Goal: Task Accomplishment & Management: Manage account settings

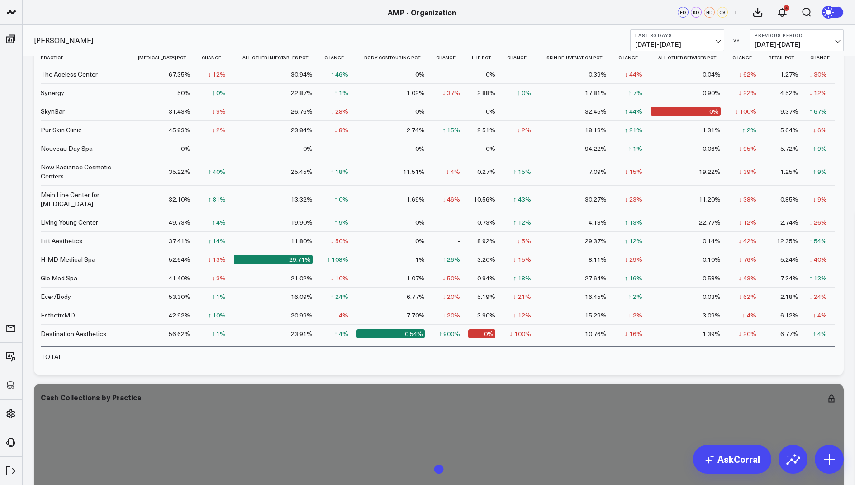
scroll to position [1449, 0]
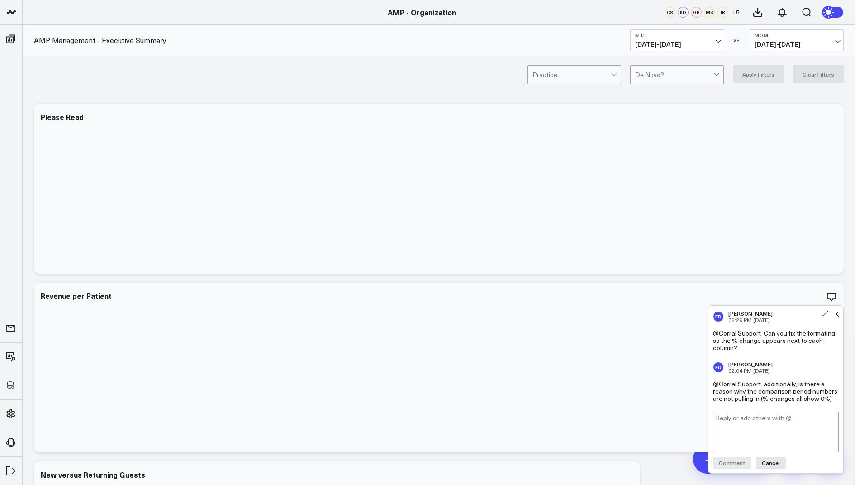
scroll to position [68, 0]
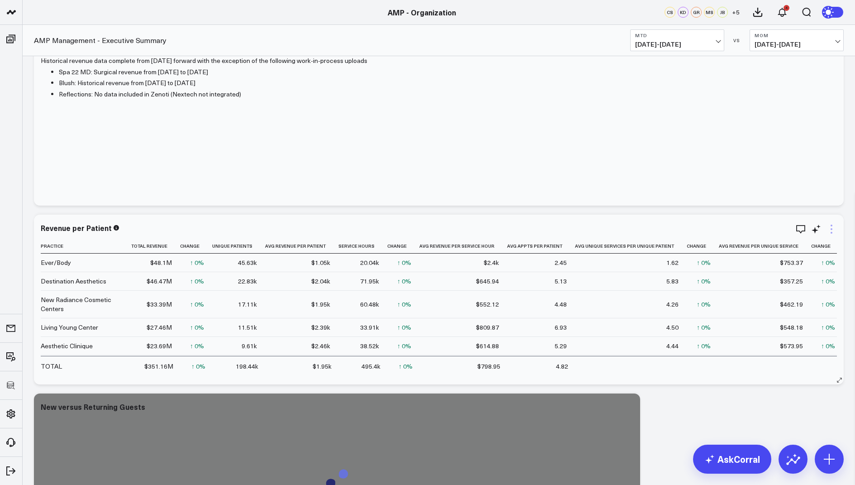
click at [831, 227] on icon at bounding box center [831, 229] width 11 height 11
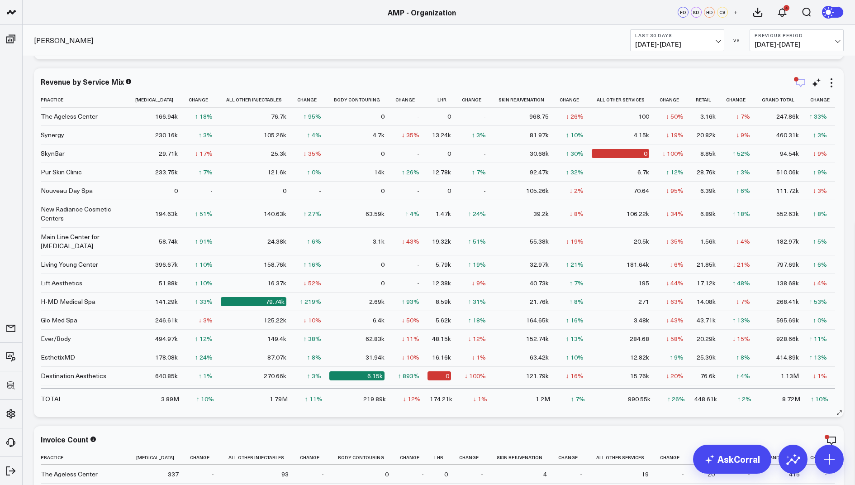
click at [799, 81] on icon "button" at bounding box center [801, 82] width 11 height 11
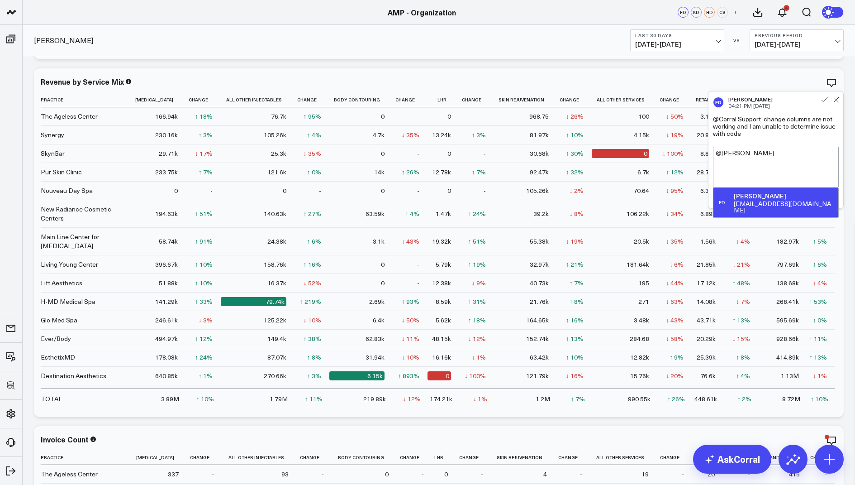
click at [780, 201] on div "[EMAIL_ADDRESS][DOMAIN_NAME]" at bounding box center [784, 207] width 101 height 13
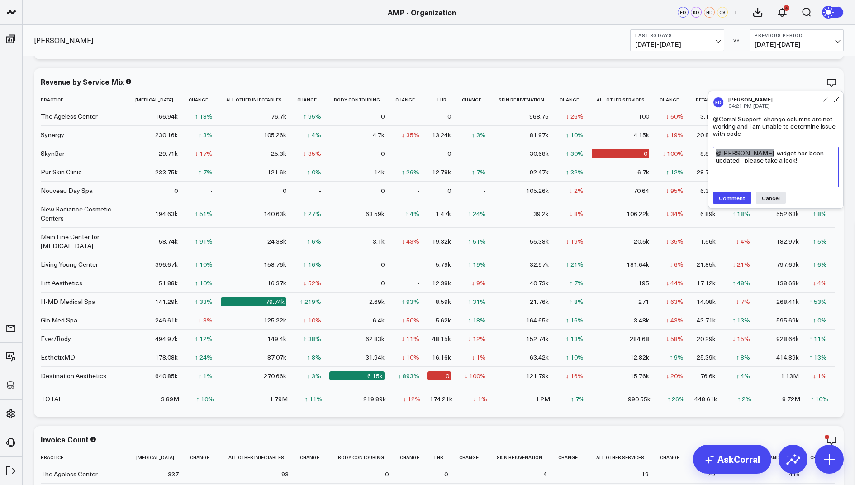
click at [774, 153] on textarea "@Francis DeMonte widget has been updated - please take a look!" at bounding box center [776, 167] width 126 height 41
click at [786, 170] on textarea "@Francis DeMonte Thank you for flagging! widget has been updated - please take …" at bounding box center [776, 167] width 126 height 41
type textarea "@Francis DeMonte Thank you for flagging! widget has been updated - please take …"
click at [727, 203] on div "@Francis DeMonte Thank you for flagging! widget has been updated - please take …" at bounding box center [776, 175] width 135 height 66
click at [733, 196] on button "Comment" at bounding box center [732, 198] width 38 height 12
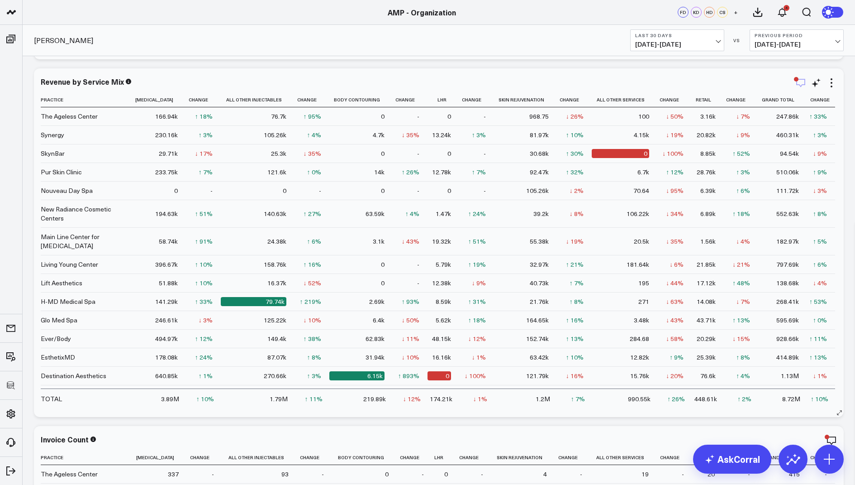
click at [801, 83] on icon "button" at bounding box center [801, 82] width 11 height 11
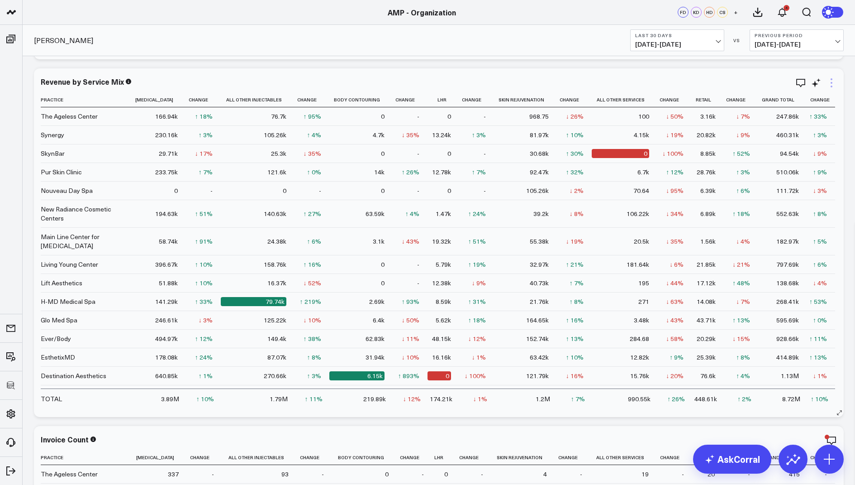
click at [836, 82] on icon at bounding box center [831, 82] width 11 height 11
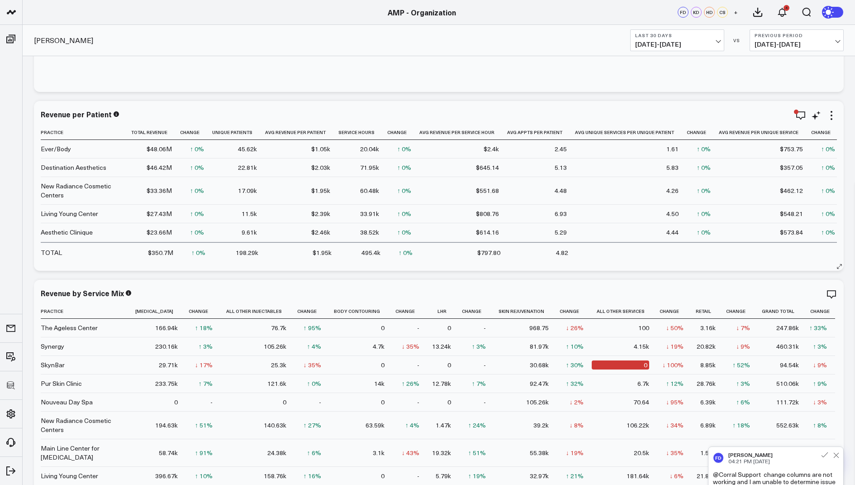
scroll to position [178, 0]
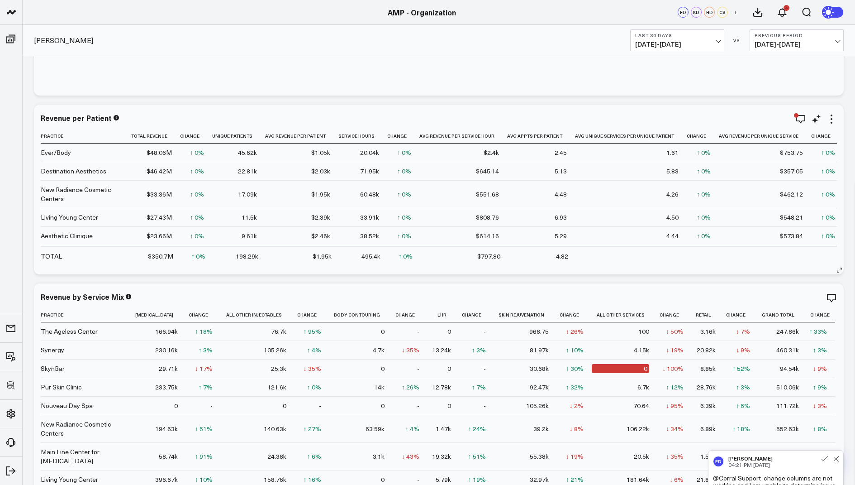
click at [795, 119] on div "Revenue per Patient" at bounding box center [439, 118] width 797 height 8
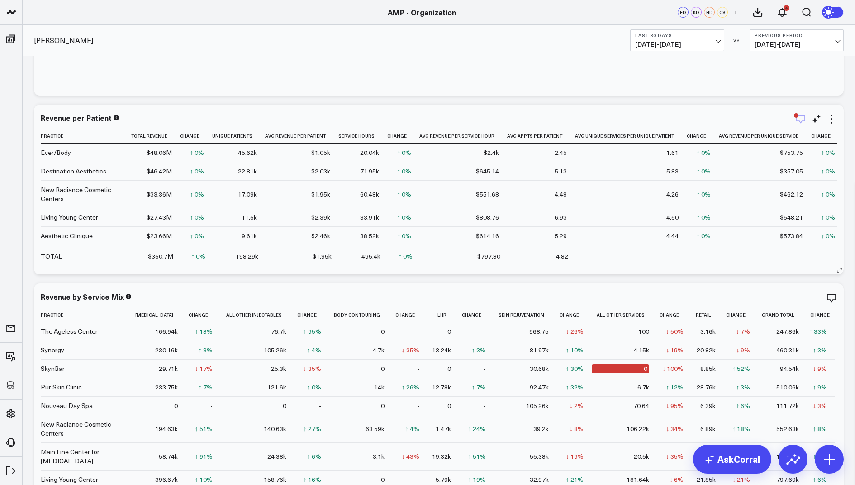
click at [801, 115] on icon "button" at bounding box center [801, 119] width 11 height 11
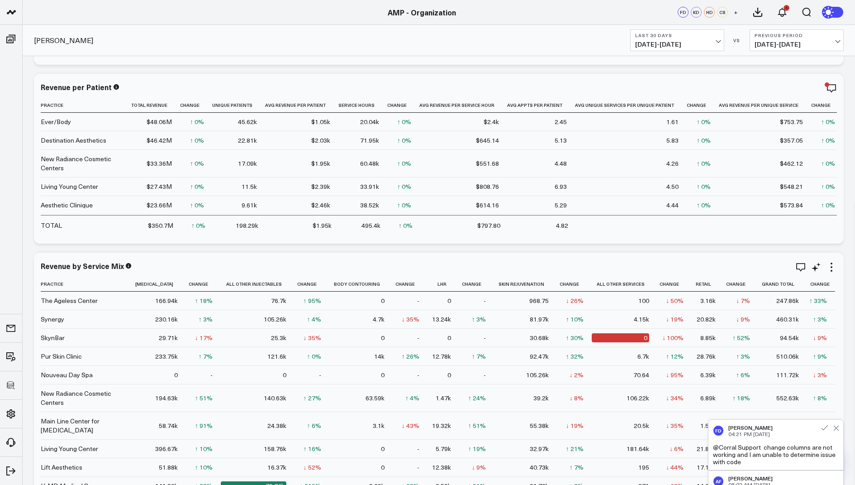
scroll to position [208, 0]
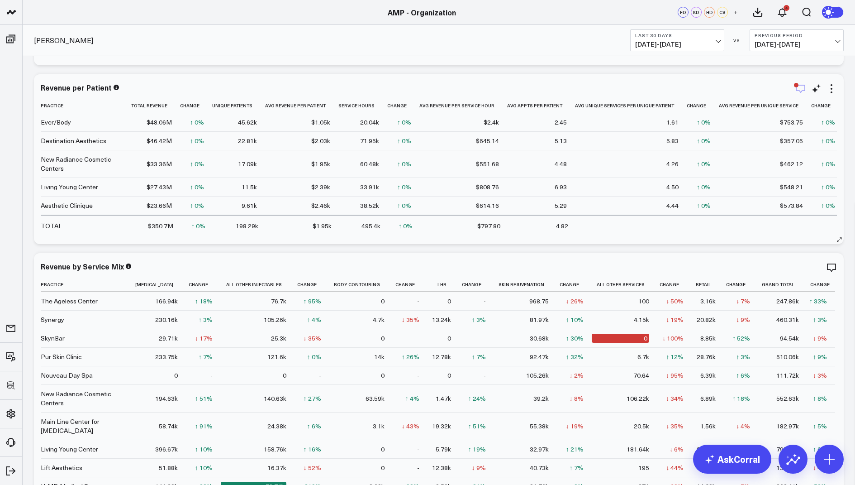
click at [799, 89] on icon "button" at bounding box center [801, 88] width 11 height 11
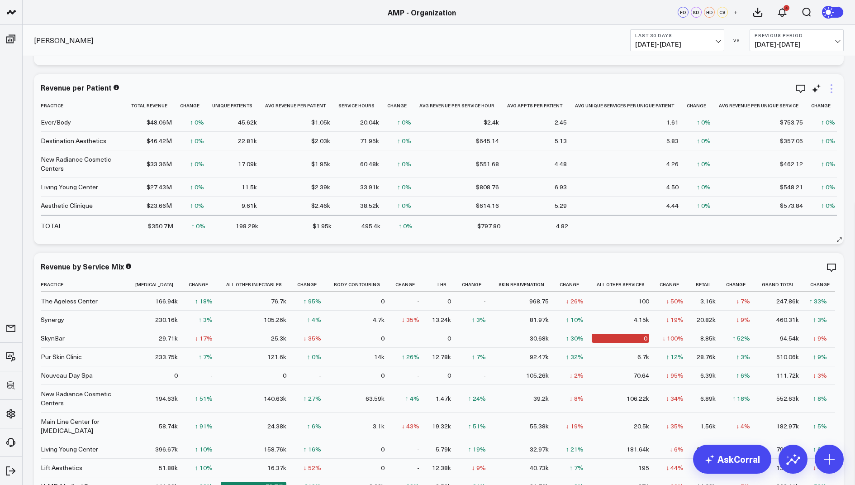
click at [833, 88] on icon at bounding box center [831, 88] width 11 height 11
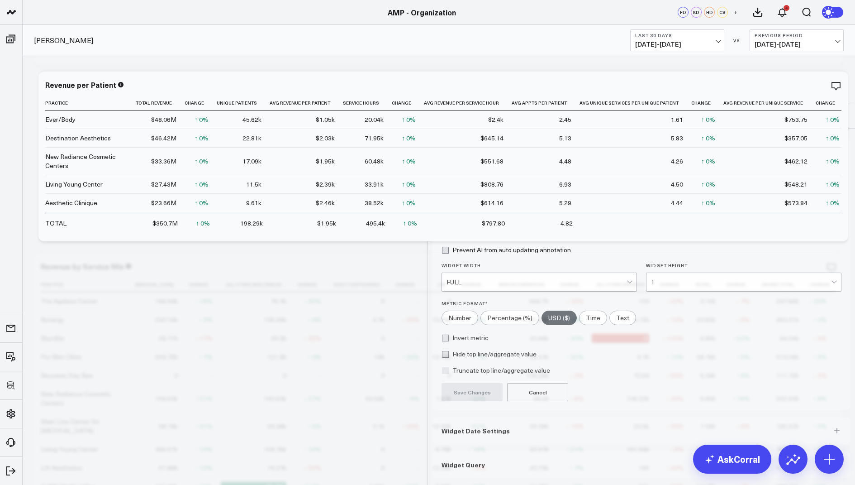
click at [465, 461] on span "Widget Query" at bounding box center [463, 464] width 43 height 7
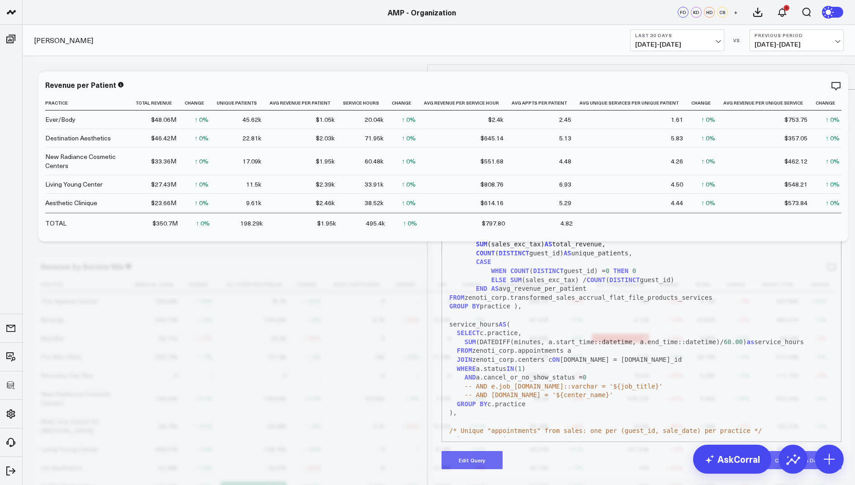
click at [470, 451] on button "Edit Query" at bounding box center [472, 460] width 61 height 18
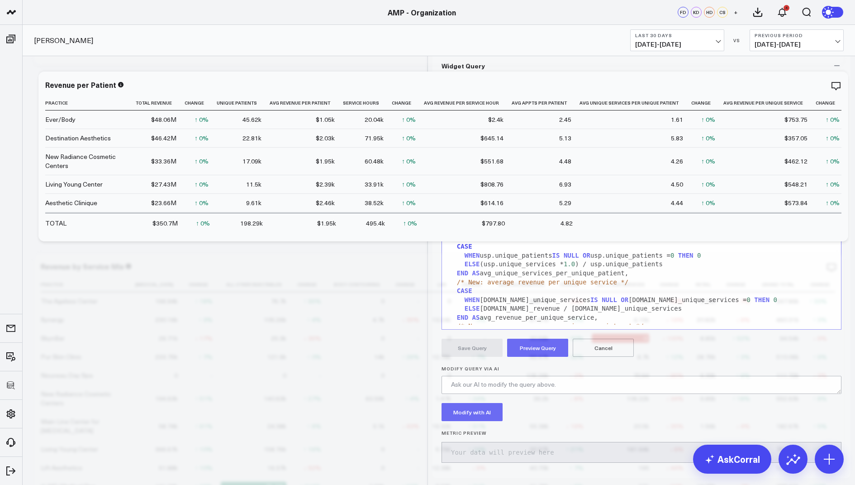
scroll to position [522, 0]
click at [455, 165] on div "CASE" at bounding box center [642, 160] width 390 height 9
click at [463, 174] on div "WHEN s.service_hours = 0 OR s.service_hours IS NULL THEN 0" at bounding box center [642, 169] width 390 height 9
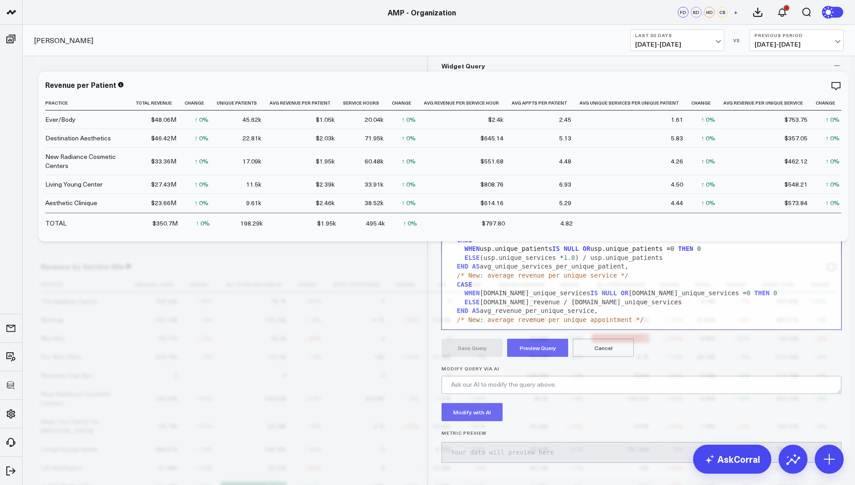
click at [464, 174] on div "ELSE r.total_revenue / s.service_hours" at bounding box center [642, 169] width 390 height 9
click at [606, 357] on button "Cancel" at bounding box center [603, 348] width 61 height 18
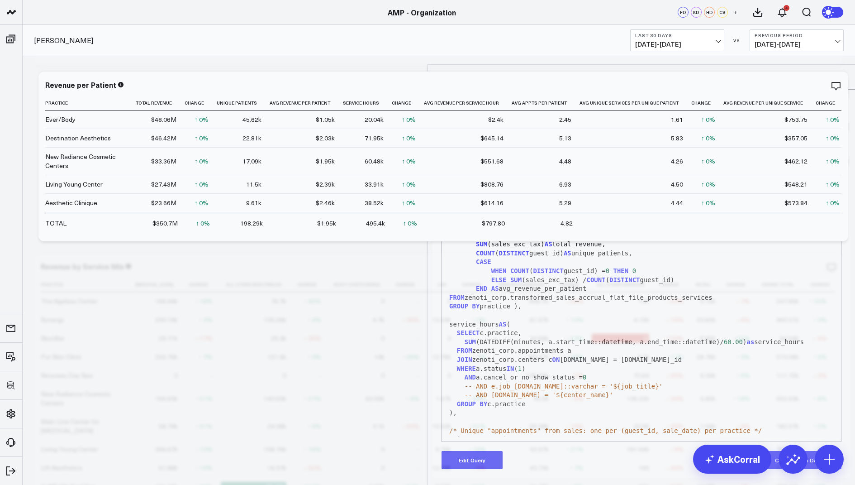
click at [838, 72] on icon at bounding box center [841, 77] width 11 height 11
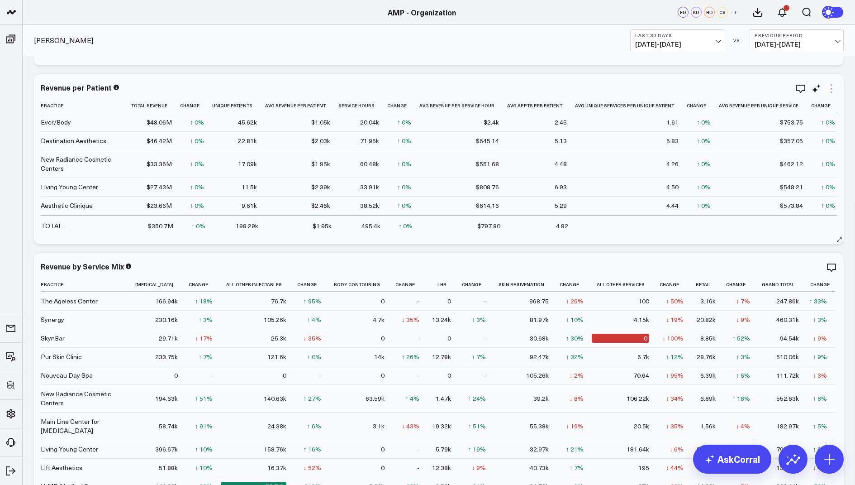
click at [832, 88] on icon at bounding box center [832, 89] width 2 height 2
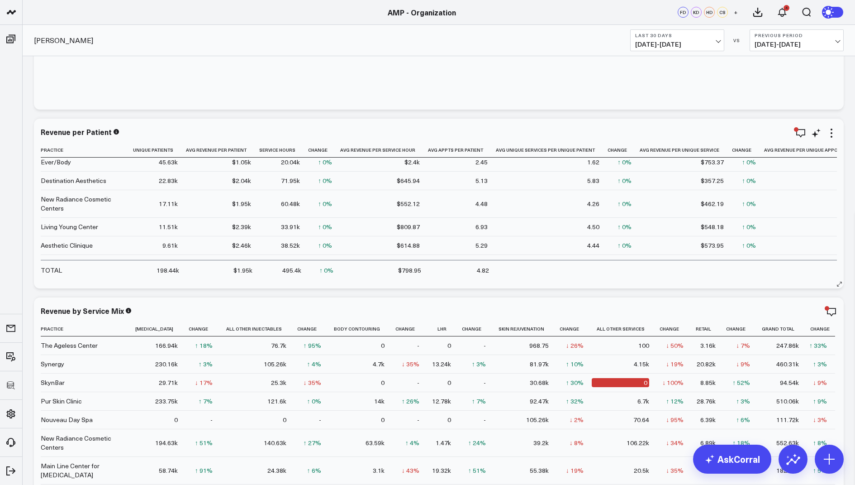
scroll to position [5, 0]
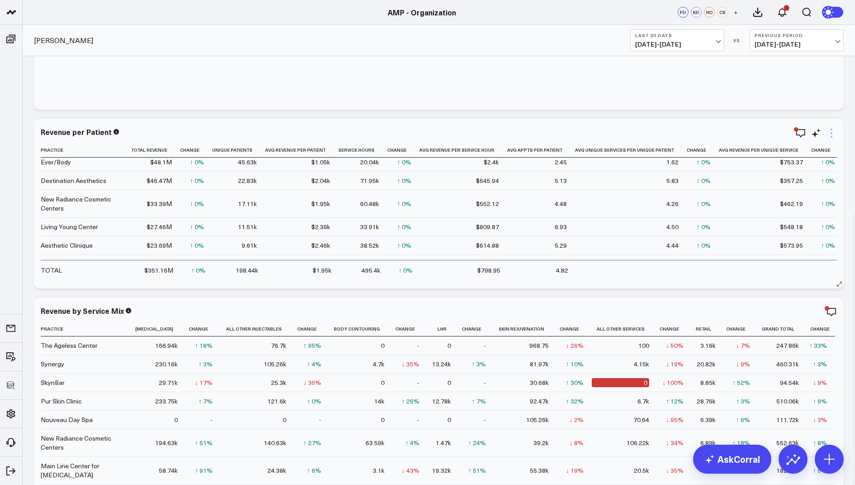
click at [835, 129] on icon at bounding box center [831, 133] width 11 height 11
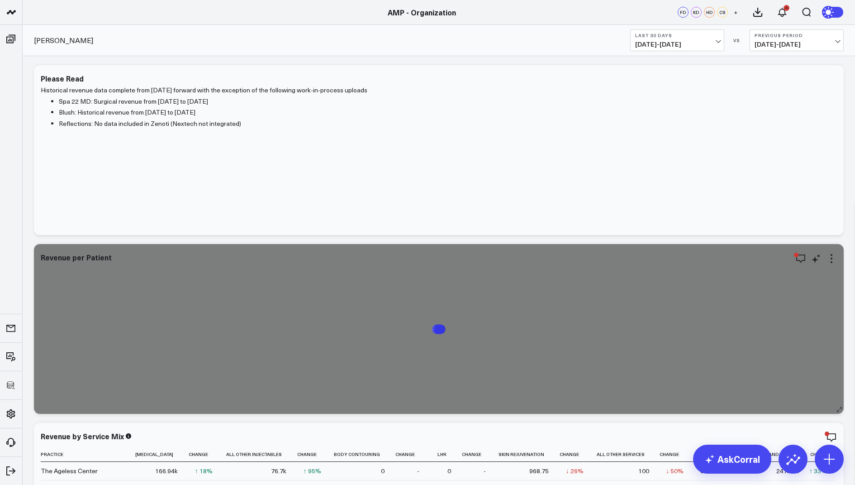
scroll to position [44, 0]
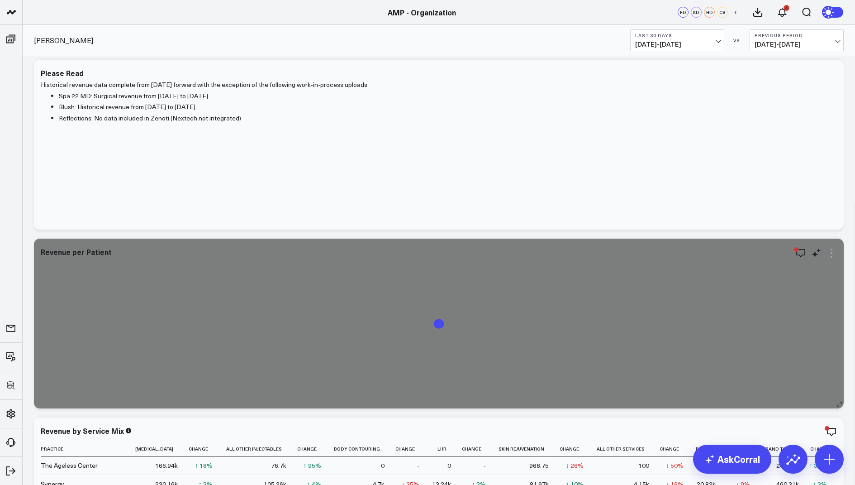
click at [834, 250] on icon at bounding box center [831, 253] width 11 height 11
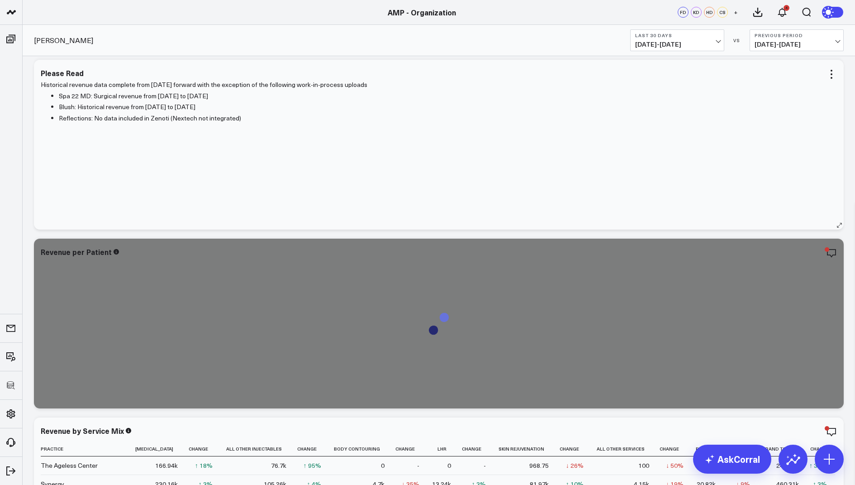
scroll to position [100, 0]
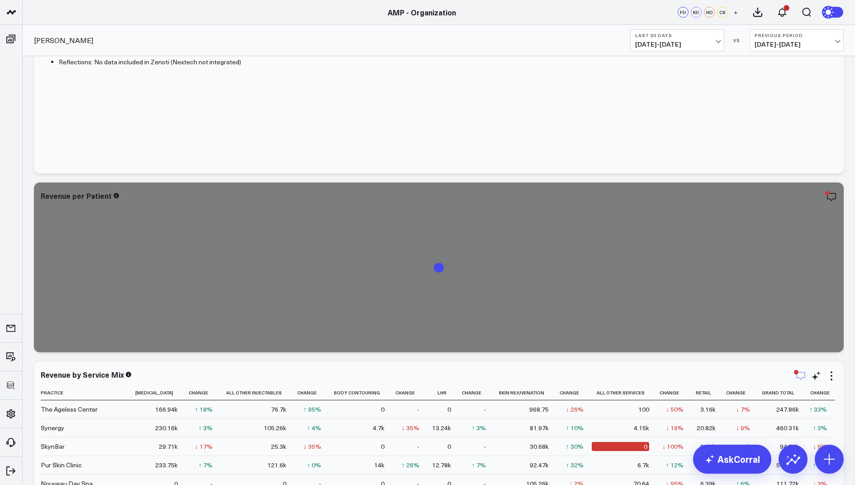
click at [802, 375] on icon "button" at bounding box center [801, 375] width 11 height 11
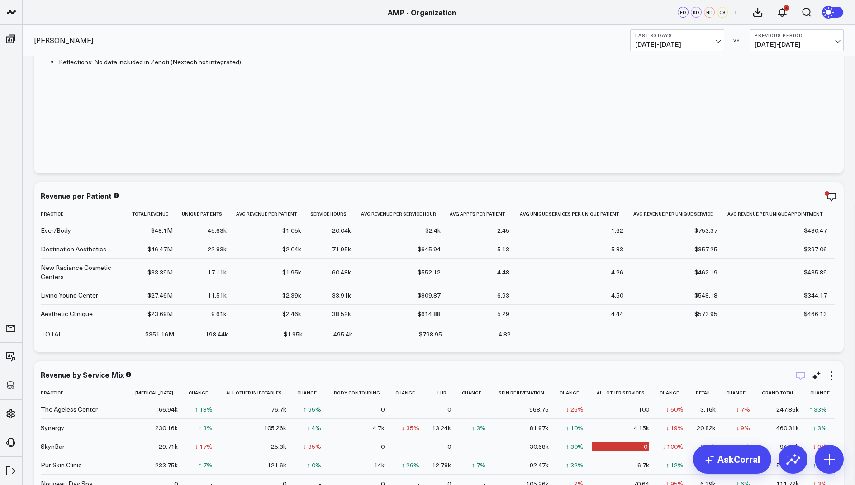
click at [799, 373] on icon "button" at bounding box center [801, 375] width 11 height 11
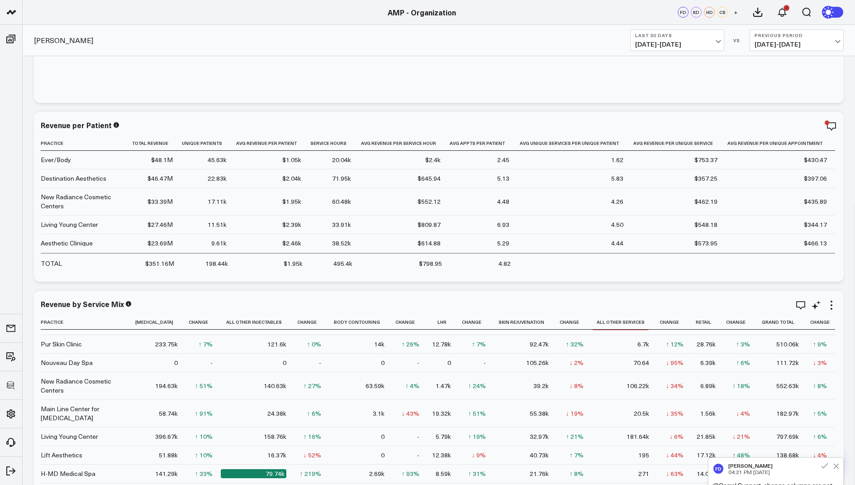
scroll to position [161, 0]
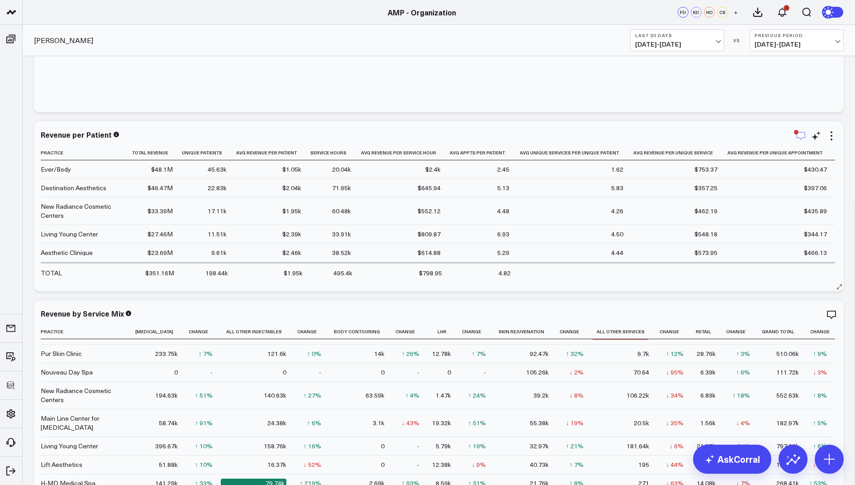
click at [800, 134] on icon "button" at bounding box center [801, 135] width 11 height 11
click at [834, 134] on icon at bounding box center [831, 135] width 11 height 11
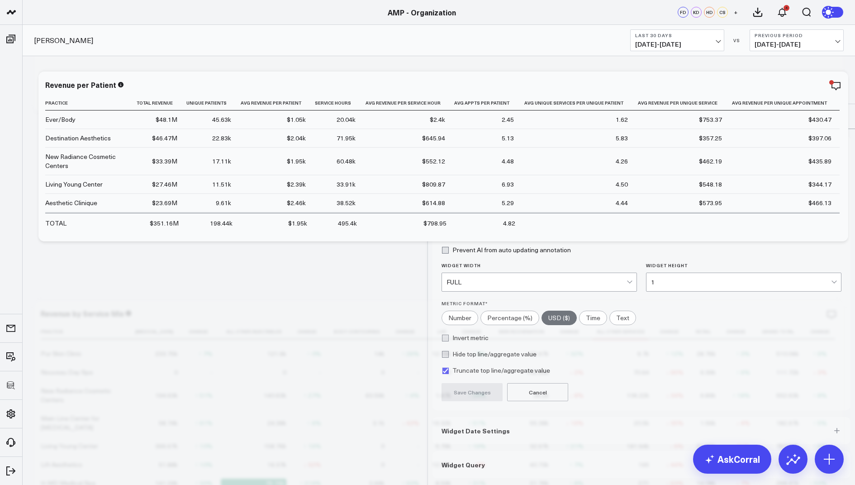
click at [464, 461] on span "Widget Query" at bounding box center [463, 464] width 43 height 7
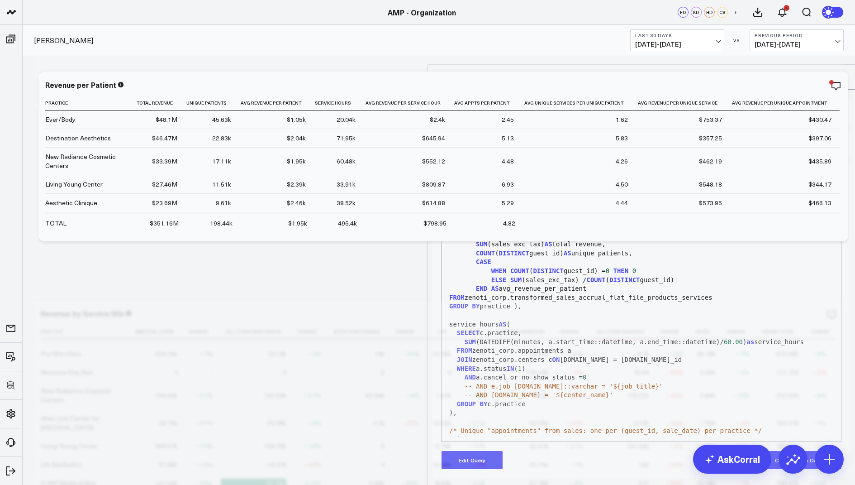
click at [456, 451] on button "Edit Query" at bounding box center [472, 460] width 61 height 18
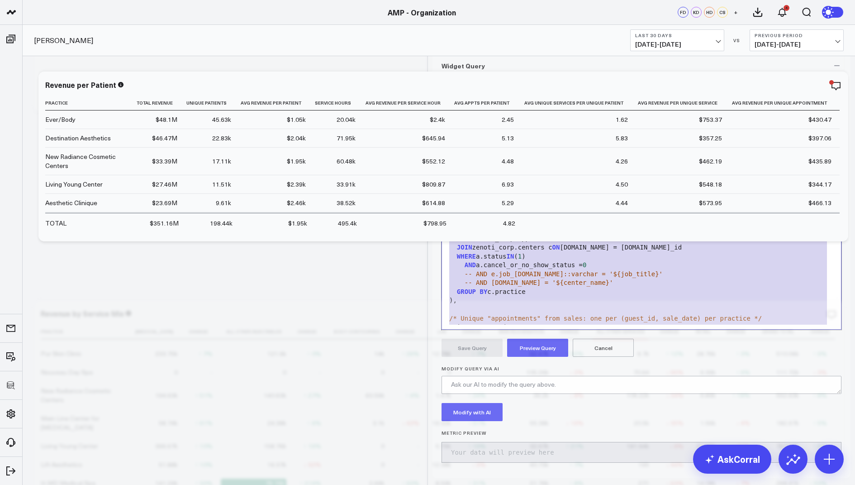
drag, startPoint x: 506, startPoint y: 392, endPoint x: 540, endPoint y: 143, distance: 250.3
click at [540, 143] on div "Widget Query Manually edit your query or ask our AI to modify it for you. Edit …" at bounding box center [642, 265] width 418 height 426
copy div "WITH revenue_data AS ( SELECT practice, SUM (sales_exc_tax) AS total_revenue, C…"
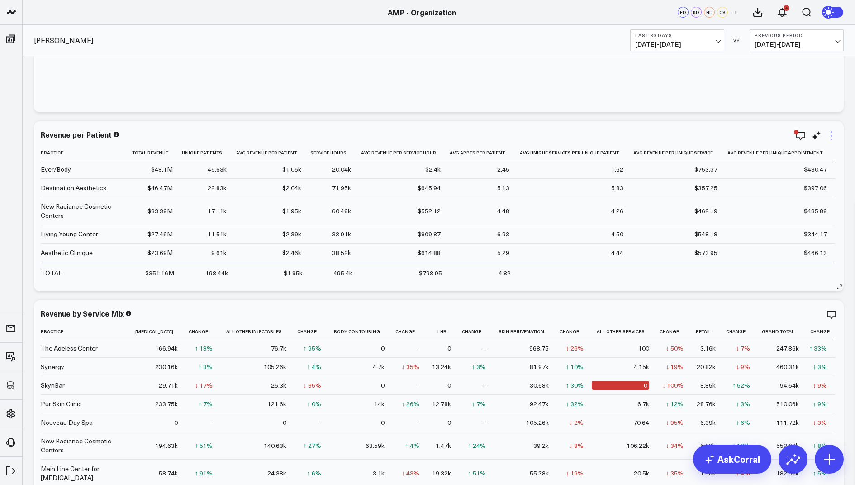
click at [829, 135] on icon at bounding box center [831, 135] width 11 height 11
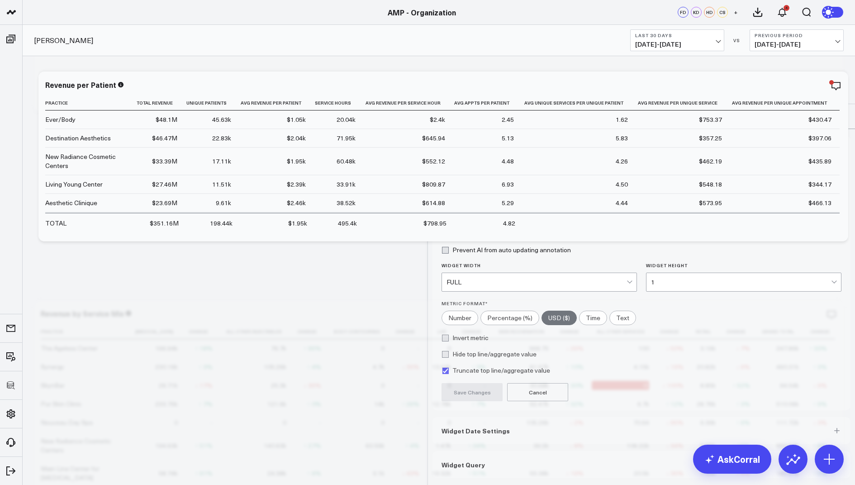
click at [478, 461] on span "Widget Query" at bounding box center [463, 464] width 43 height 7
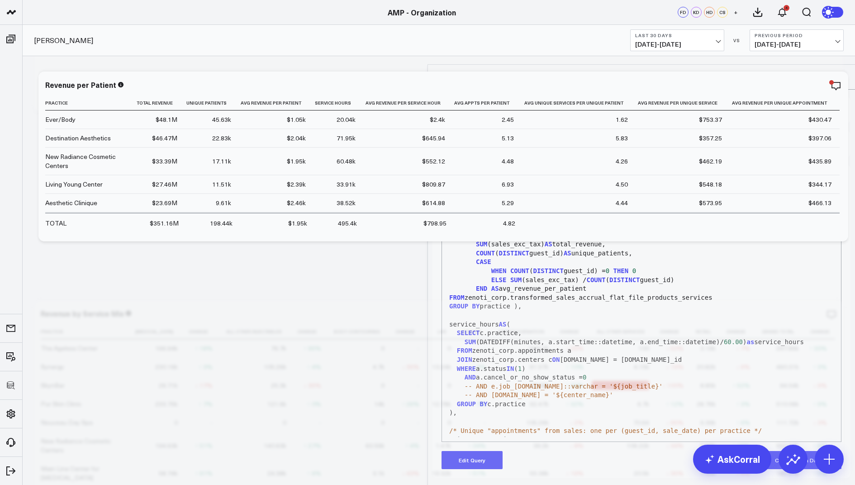
click at [463, 451] on button "Edit Query" at bounding box center [472, 460] width 61 height 18
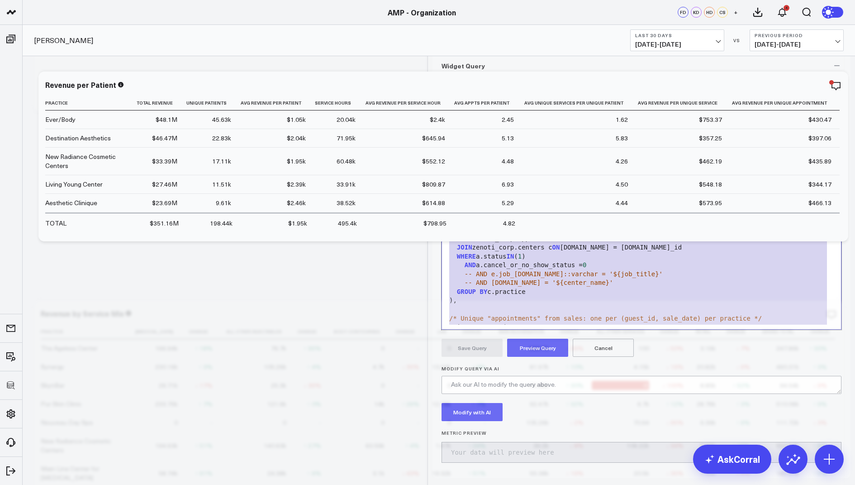
drag, startPoint x: 497, startPoint y: 393, endPoint x: 587, endPoint y: 64, distance: 341.2
click at [587, 64] on div "Widget Display Widget Date Settings Widget Query Manually edit your query or as…" at bounding box center [642, 231] width 418 height 494
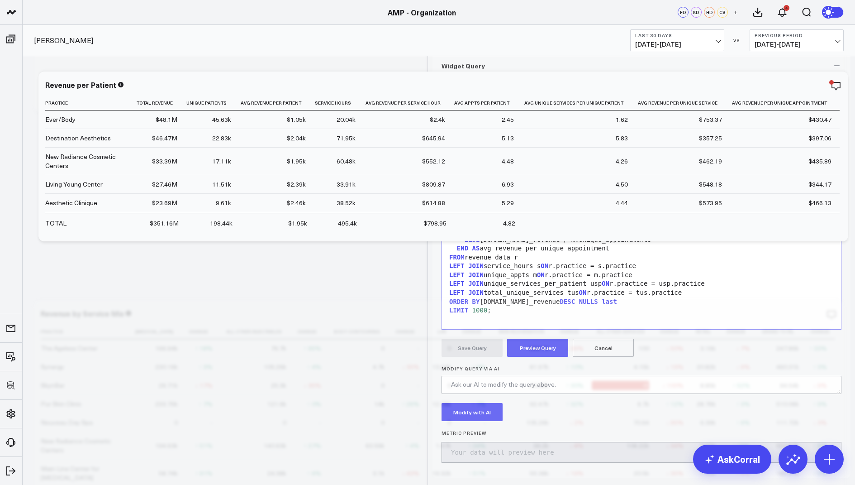
click at [525, 357] on button "Preview Query" at bounding box center [537, 348] width 61 height 18
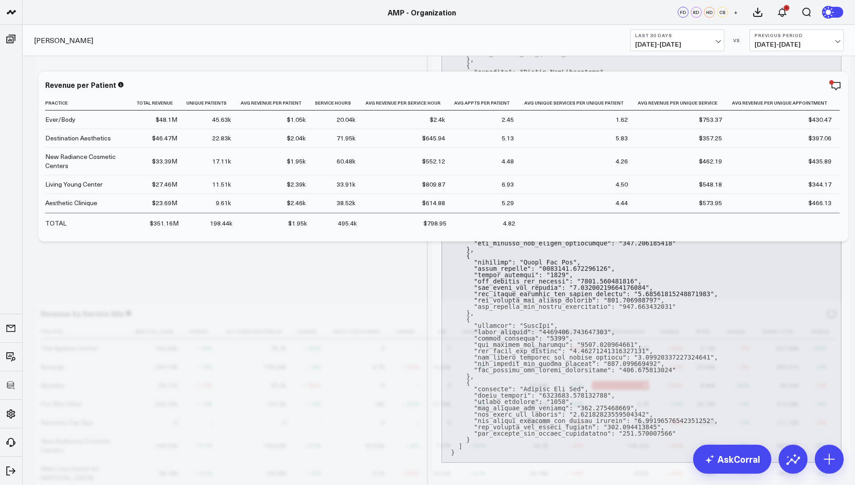
scroll to position [143, 0]
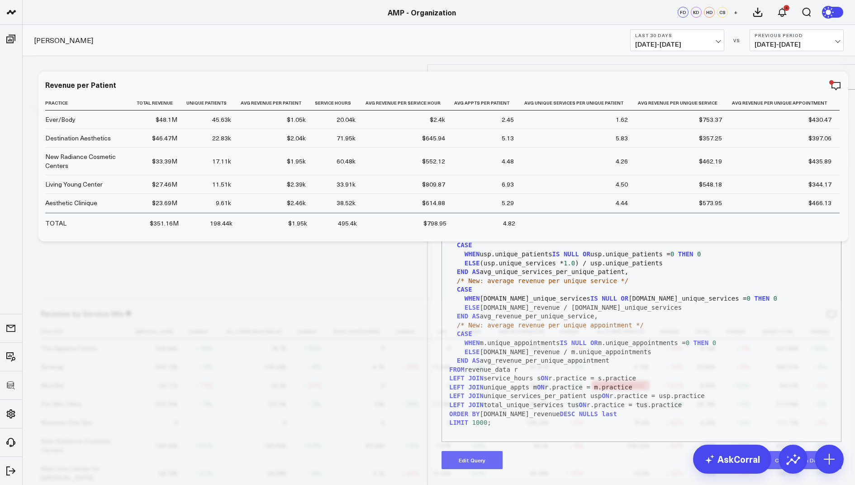
scroll to position [0, 0]
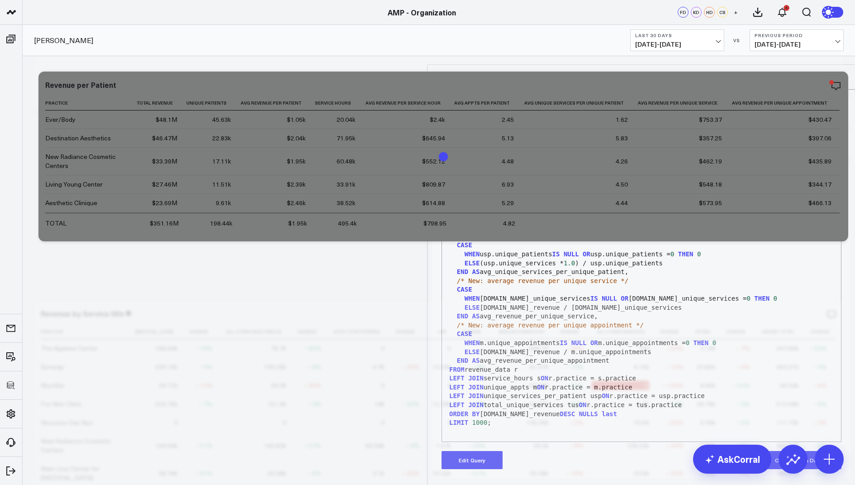
click at [841, 72] on icon at bounding box center [841, 77] width 11 height 11
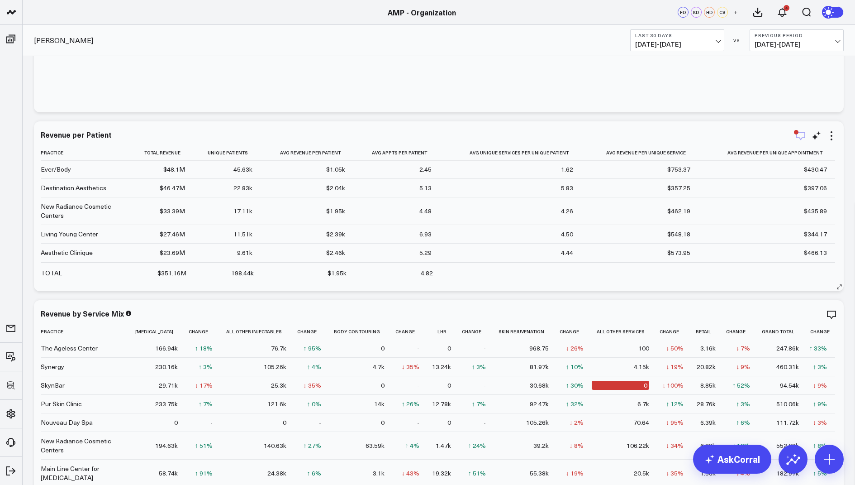
click at [802, 132] on icon "button" at bounding box center [801, 136] width 9 height 9
click at [746, 193] on textarea at bounding box center [776, 205] width 126 height 41
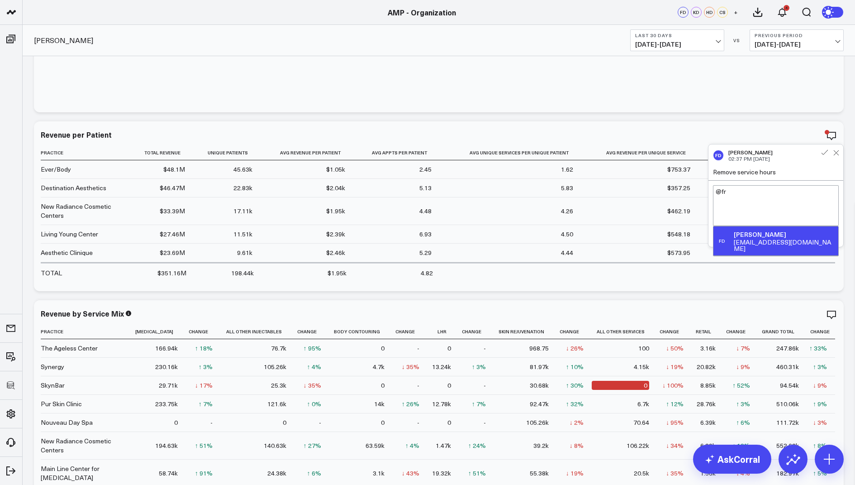
click at [783, 242] on div "[EMAIL_ADDRESS][DOMAIN_NAME]" at bounding box center [784, 245] width 101 height 13
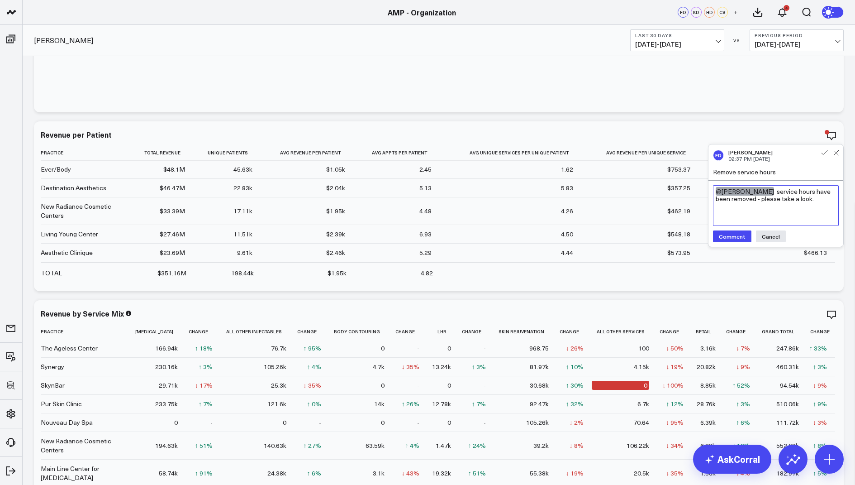
type textarea "@Francis DeMonte service hours have been removed - please take a look."
click at [725, 235] on button "Comment" at bounding box center [732, 236] width 38 height 12
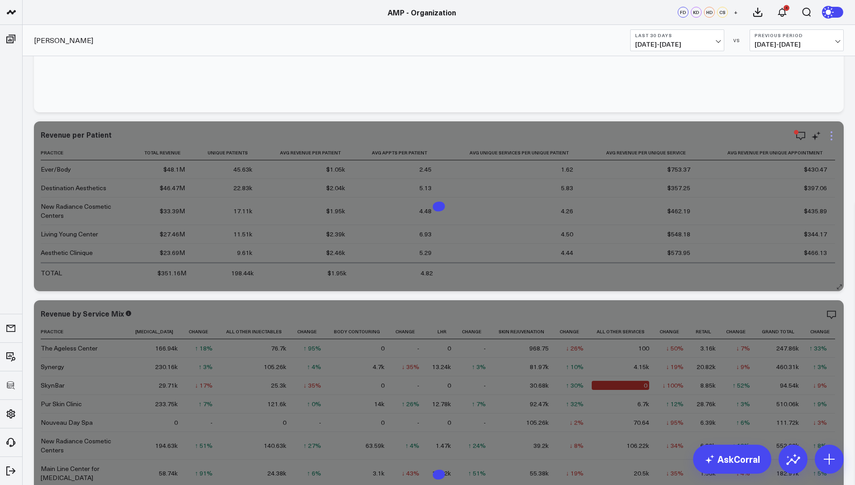
click at [831, 136] on icon at bounding box center [831, 135] width 11 height 11
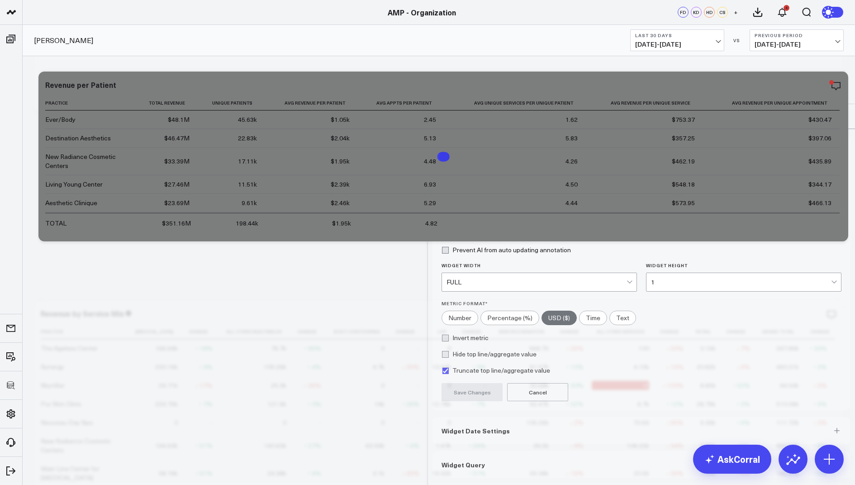
click at [837, 111] on icon at bounding box center [841, 116] width 11 height 11
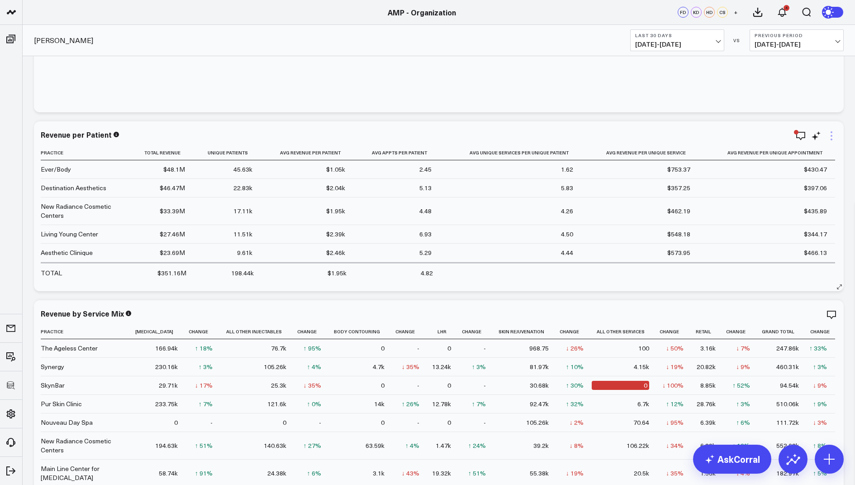
click at [829, 133] on icon at bounding box center [831, 135] width 11 height 11
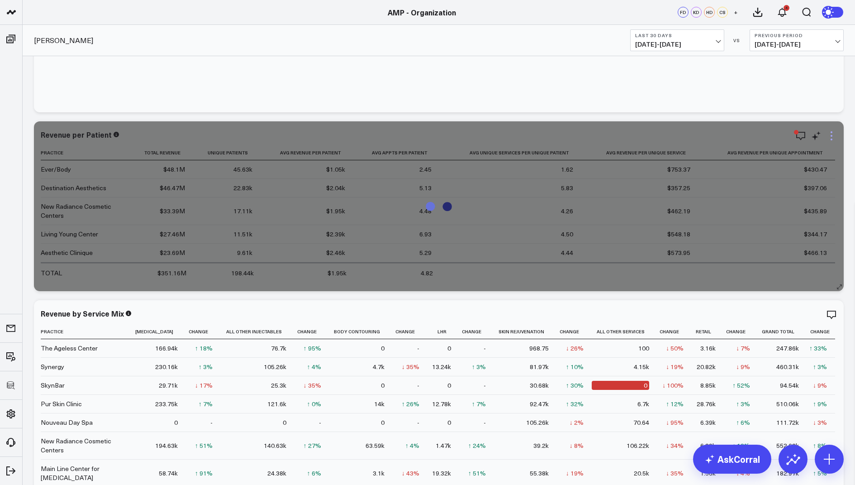
click at [833, 131] on icon at bounding box center [831, 135] width 11 height 11
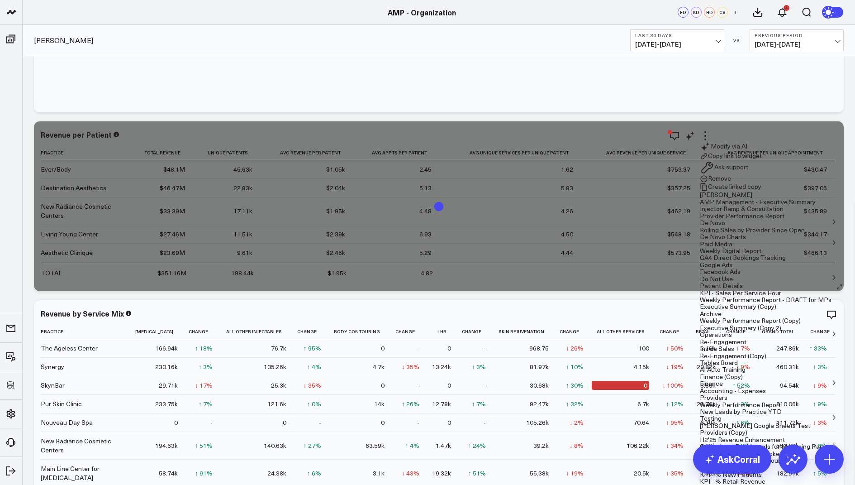
click at [762, 160] on button "Copy link to widget" at bounding box center [731, 156] width 62 height 8
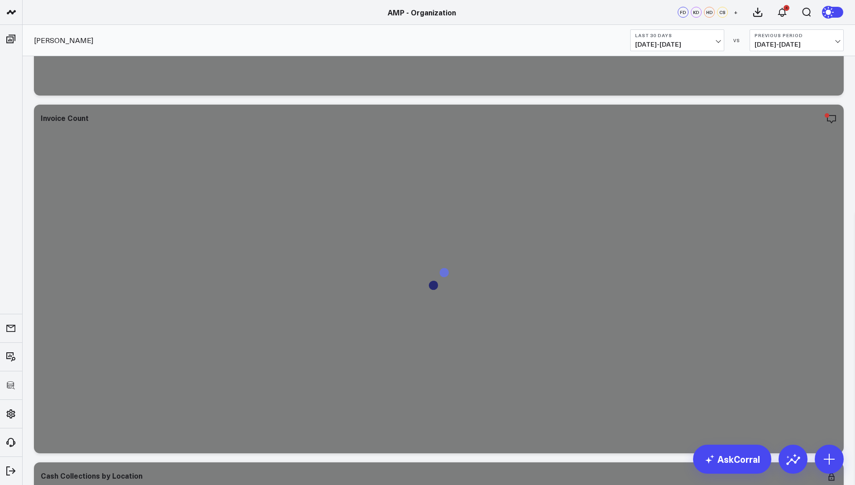
scroll to position [710, 0]
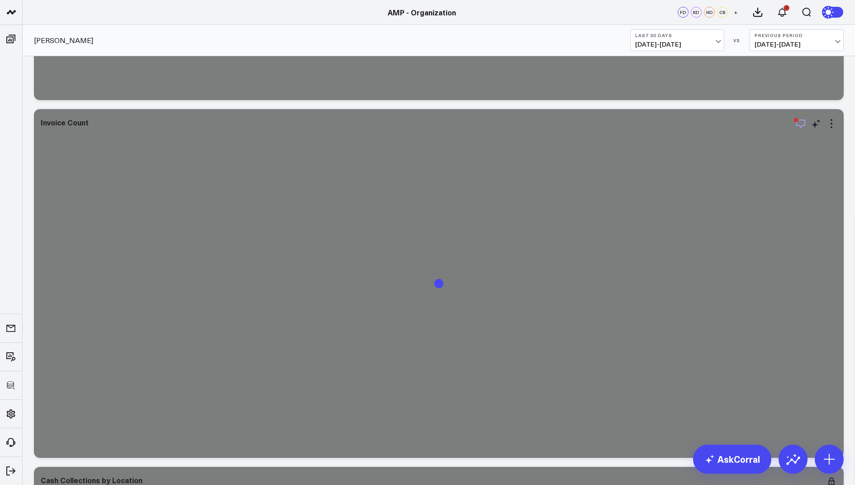
click at [801, 124] on icon "button" at bounding box center [801, 123] width 11 height 11
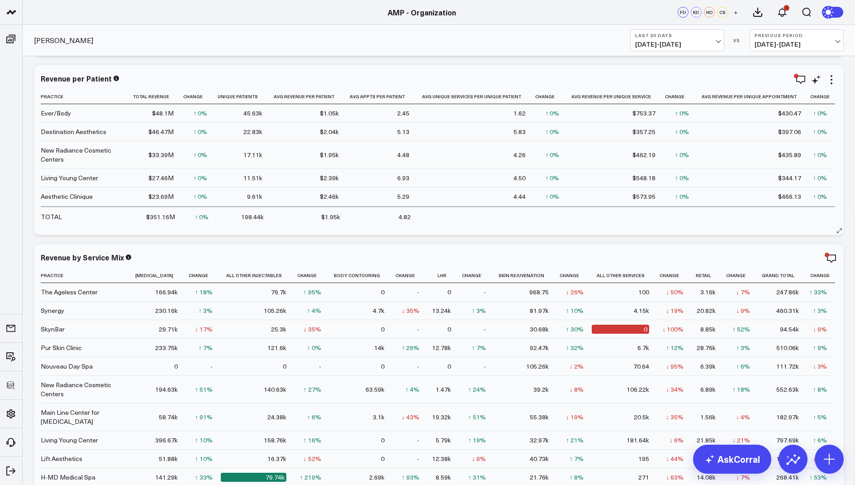
scroll to position [211, 0]
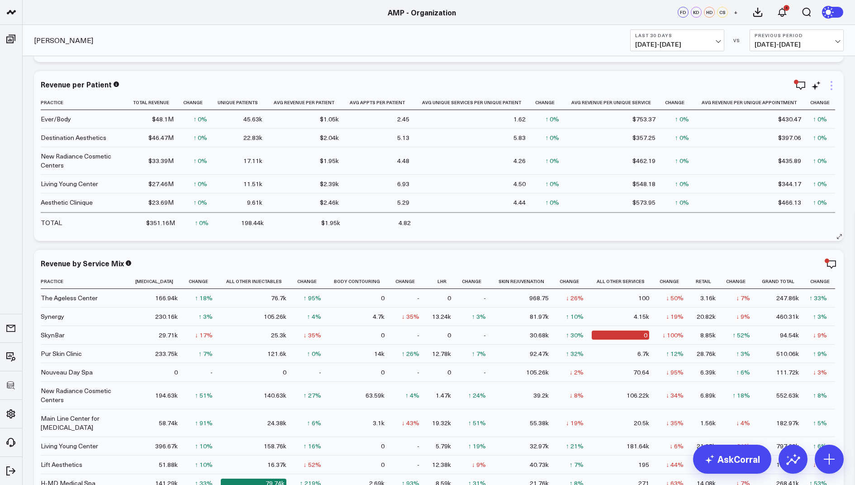
click at [830, 88] on icon at bounding box center [831, 85] width 11 height 11
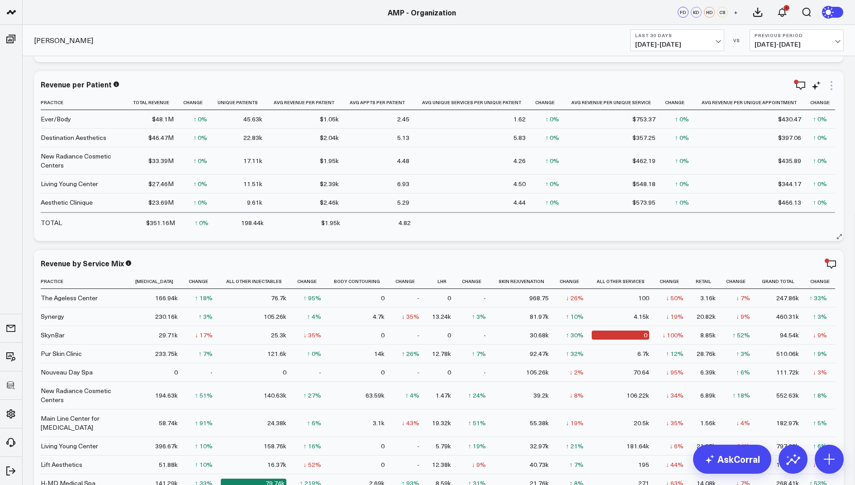
click at [833, 86] on icon at bounding box center [831, 85] width 11 height 11
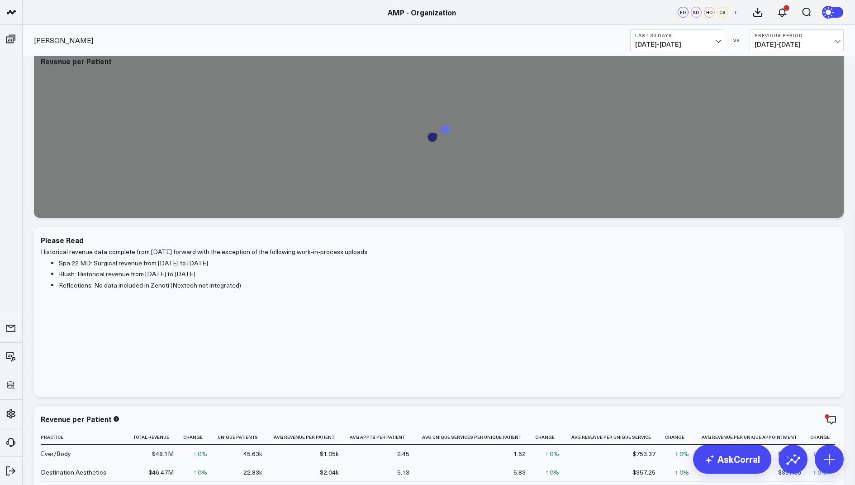
scroll to position [44, 0]
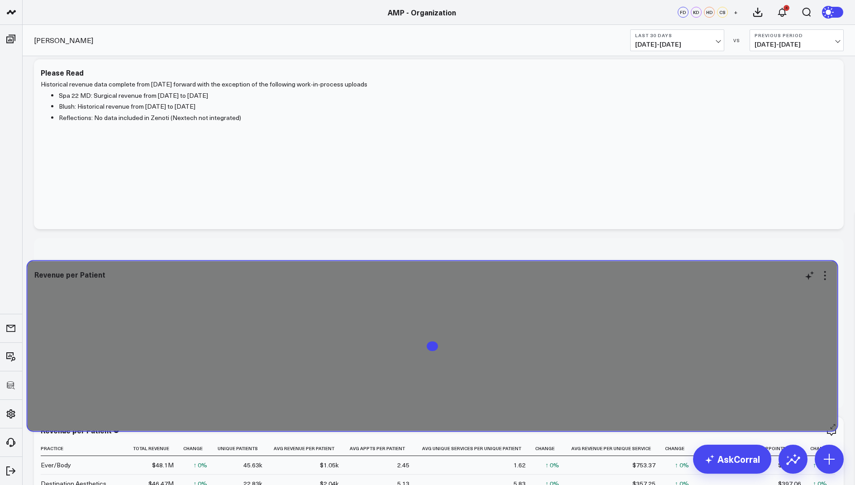
drag, startPoint x: 672, startPoint y: 101, endPoint x: 665, endPoint y: 302, distance: 201.5
click at [665, 302] on div at bounding box center [432, 353] width 797 height 137
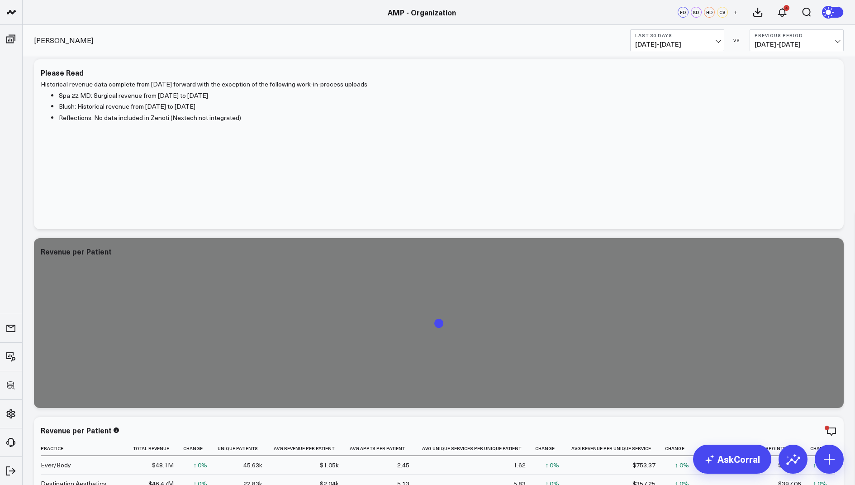
scroll to position [234, 0]
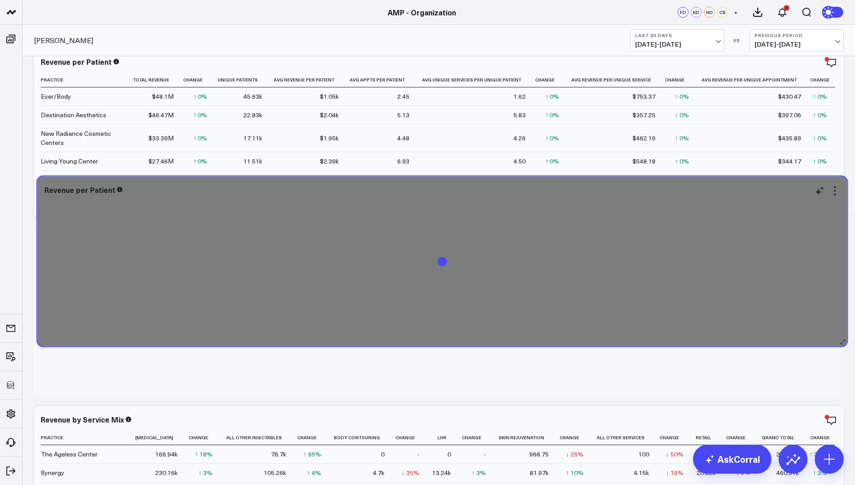
drag, startPoint x: 660, startPoint y: 138, endPoint x: 664, endPoint y: 266, distance: 127.7
click at [664, 266] on div at bounding box center [442, 269] width 797 height 137
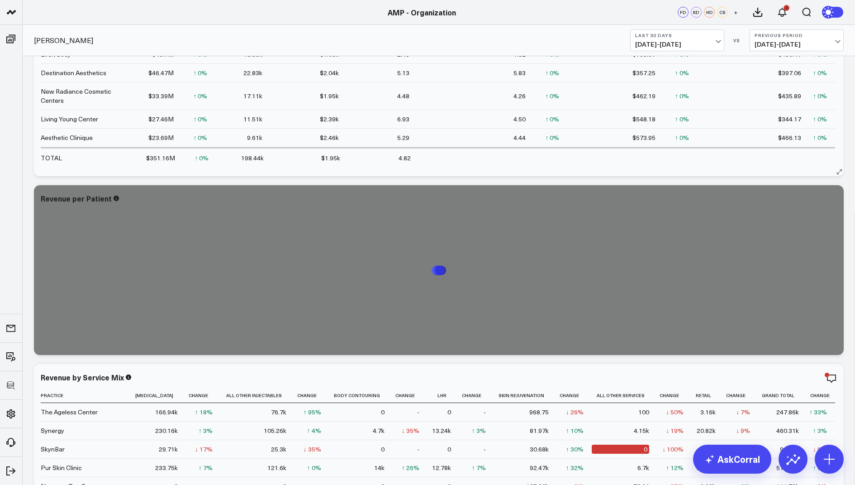
scroll to position [221, 0]
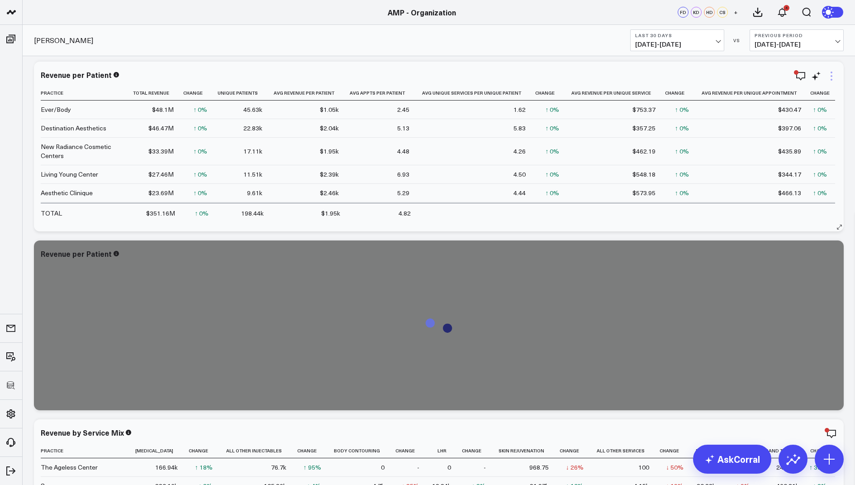
click at [832, 73] on icon at bounding box center [831, 76] width 11 height 11
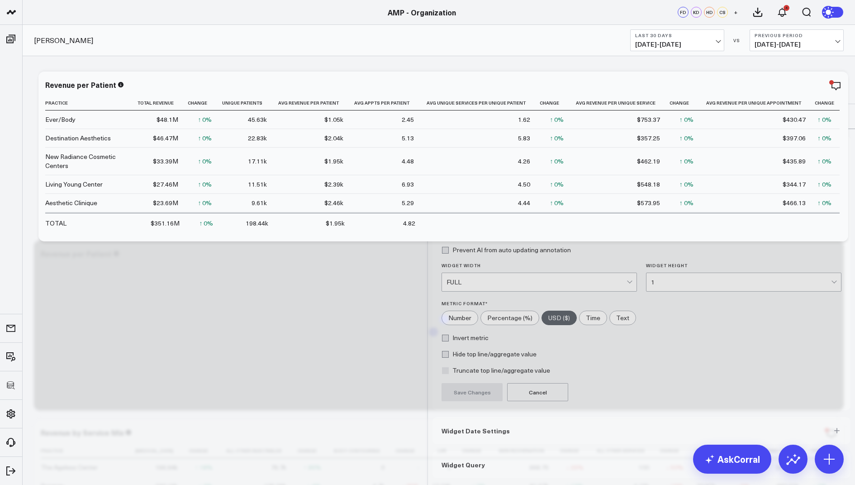
click at [454, 451] on button "Widget Query" at bounding box center [642, 464] width 418 height 27
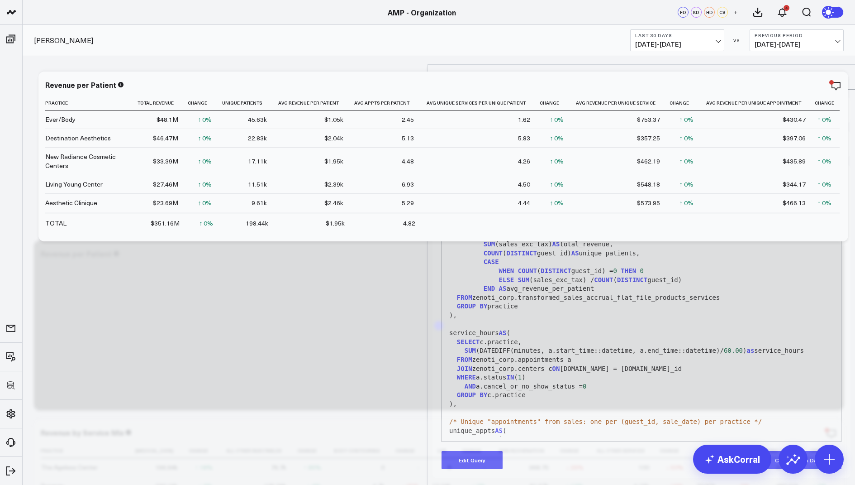
click at [461, 451] on button "Edit Query" at bounding box center [472, 460] width 61 height 18
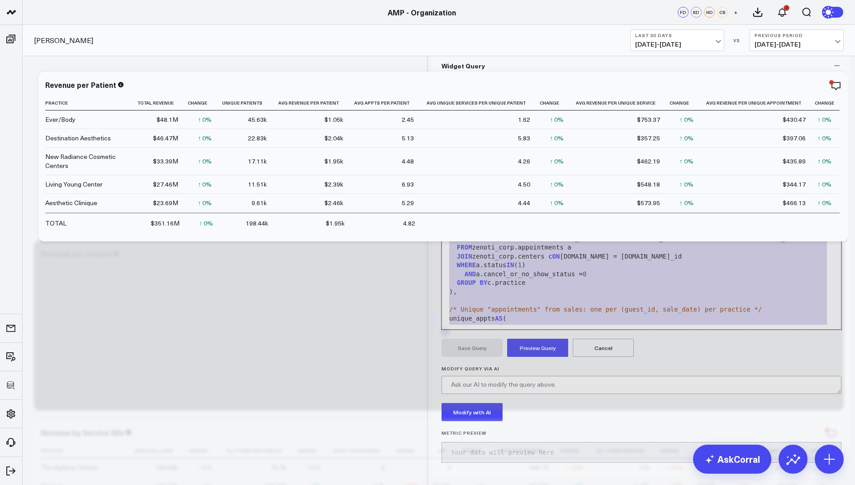
drag, startPoint x: 509, startPoint y: 387, endPoint x: 589, endPoint y: 123, distance: 275.2
click at [589, 123] on div "Widget Query Manually edit your query or ask our AI to modify it for you. Edit …" at bounding box center [642, 265] width 418 height 426
copy div "WITH revenue_data AS ( SELECT practice, SUM (sales_exc_tax) AS total_revenue, C…"
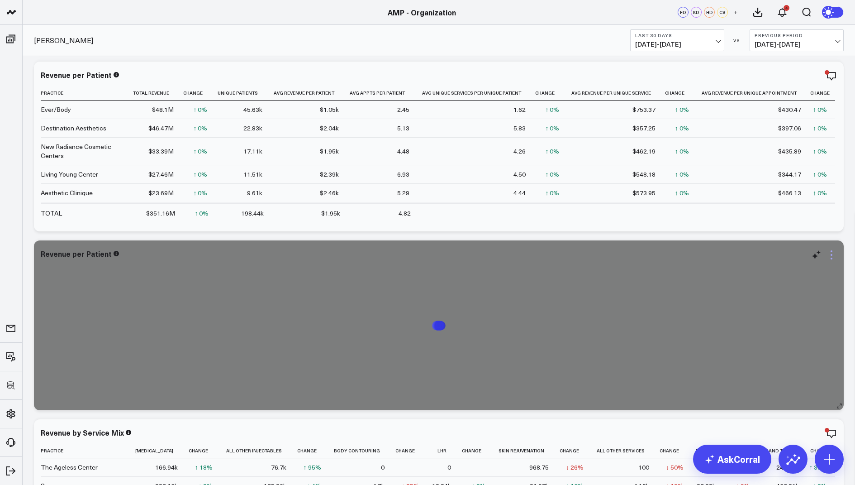
click at [830, 250] on icon at bounding box center [831, 254] width 11 height 11
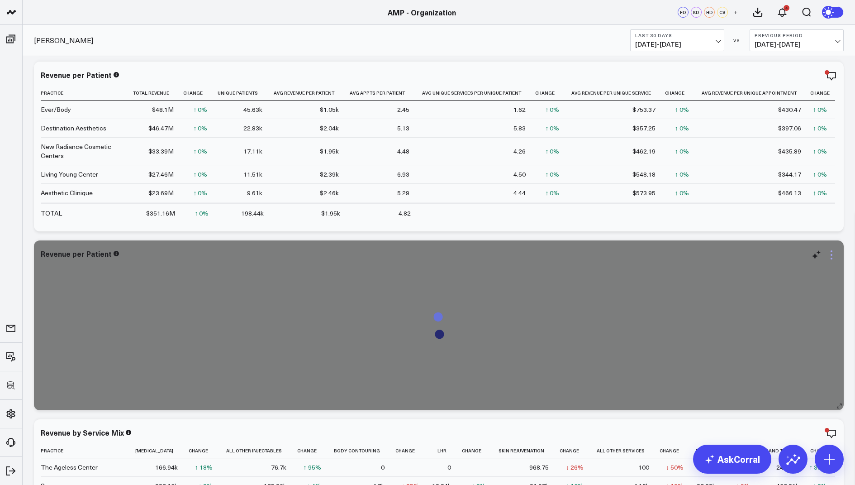
click at [836, 255] on icon at bounding box center [831, 254] width 11 height 11
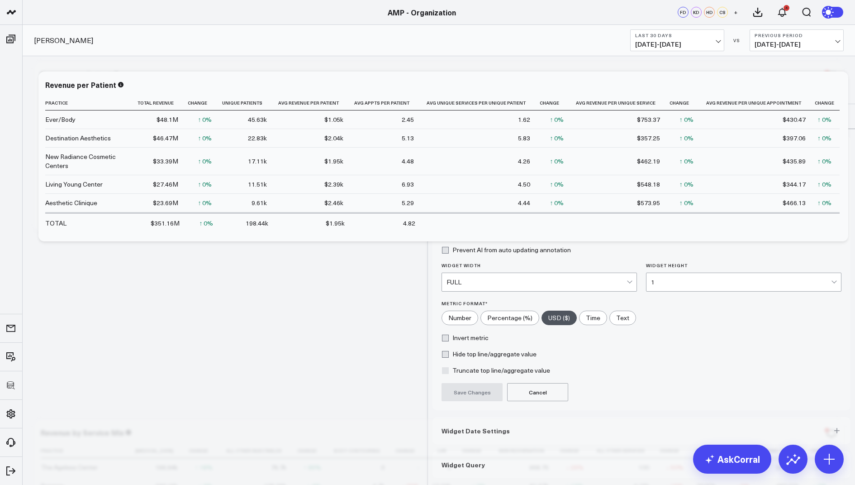
click at [465, 461] on span "Widget Query" at bounding box center [463, 464] width 43 height 7
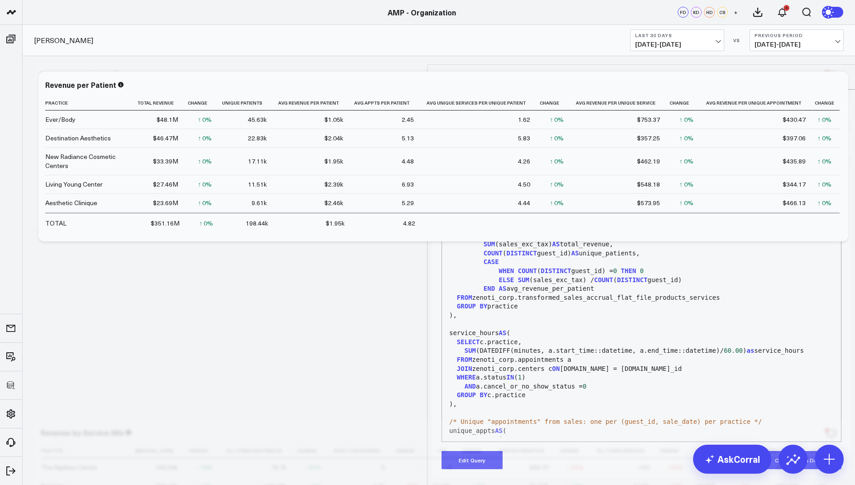
click at [478, 451] on button "Edit Query" at bounding box center [472, 460] width 61 height 18
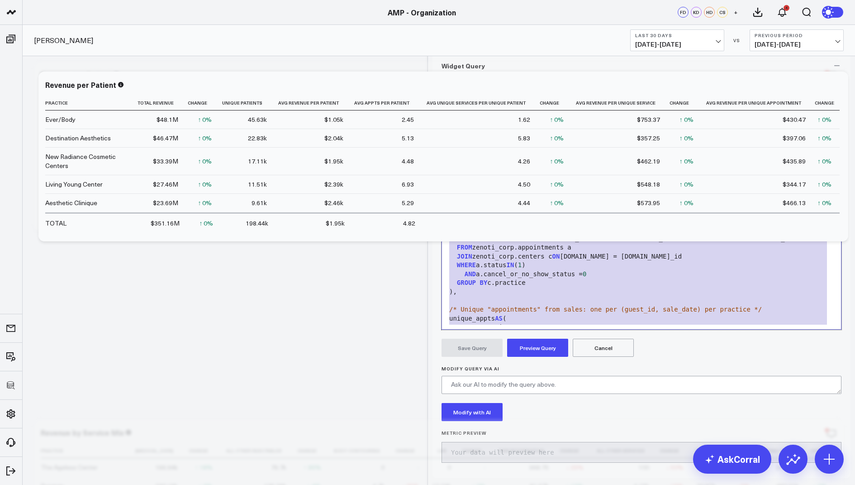
drag, startPoint x: 500, startPoint y: 384, endPoint x: 577, endPoint y: 127, distance: 268.5
click at [577, 127] on div "Widget Query Manually edit your query or ask our AI to modify it for you. Edit …" at bounding box center [642, 265] width 418 height 426
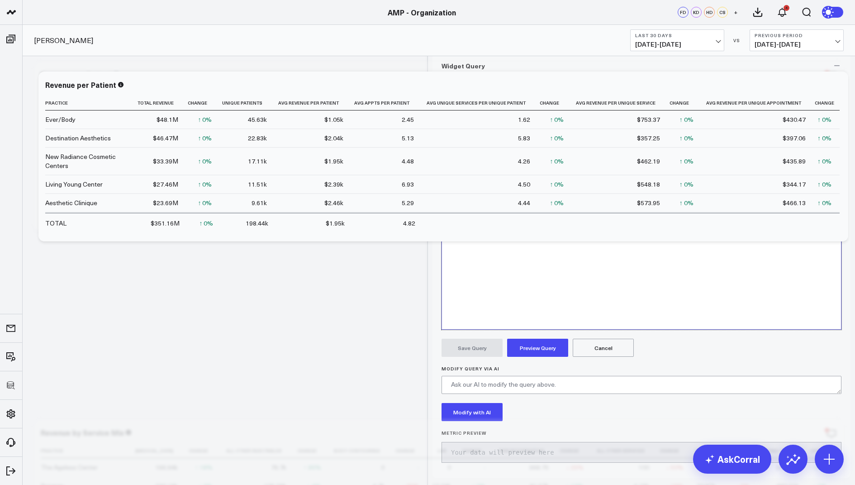
scroll to position [584, 0]
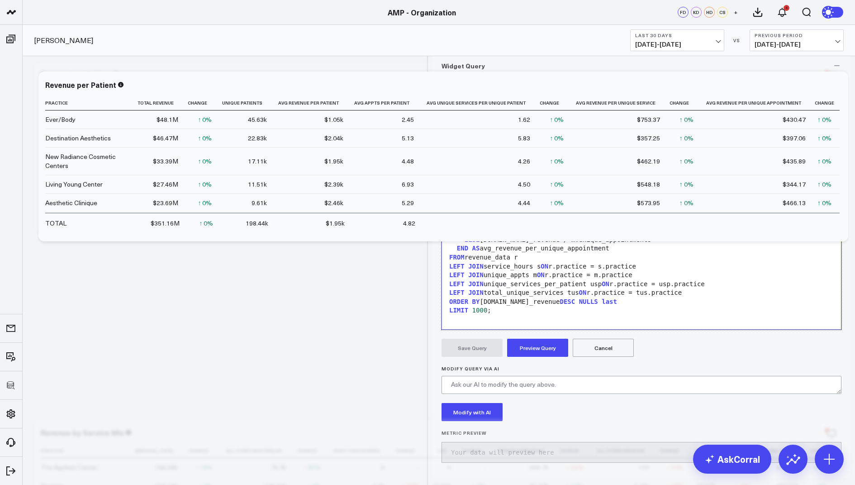
click at [528, 357] on button "Preview Query" at bounding box center [537, 348] width 61 height 18
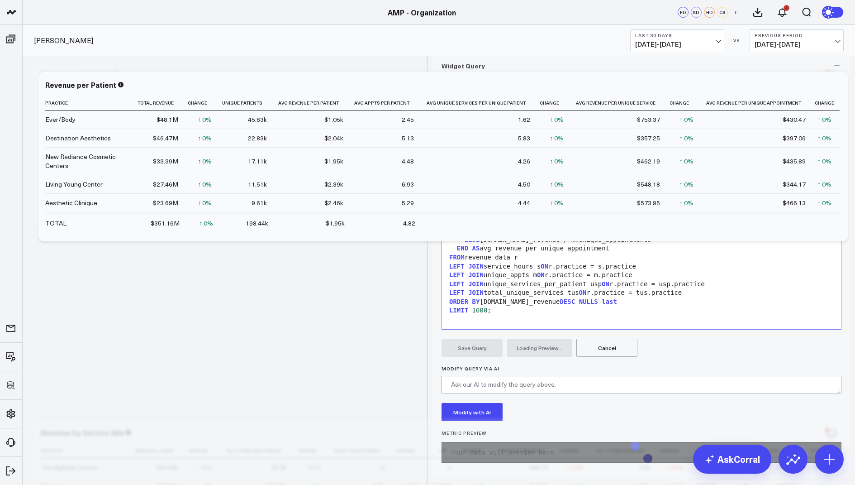
scroll to position [70, 0]
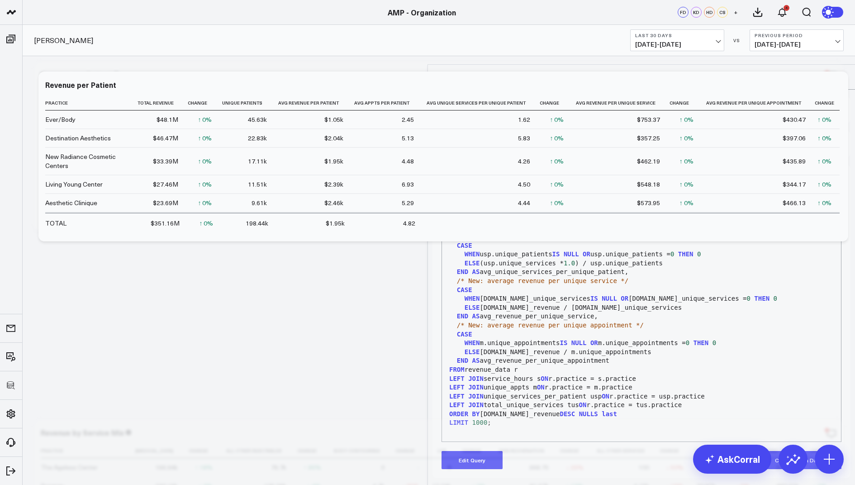
scroll to position [0, 0]
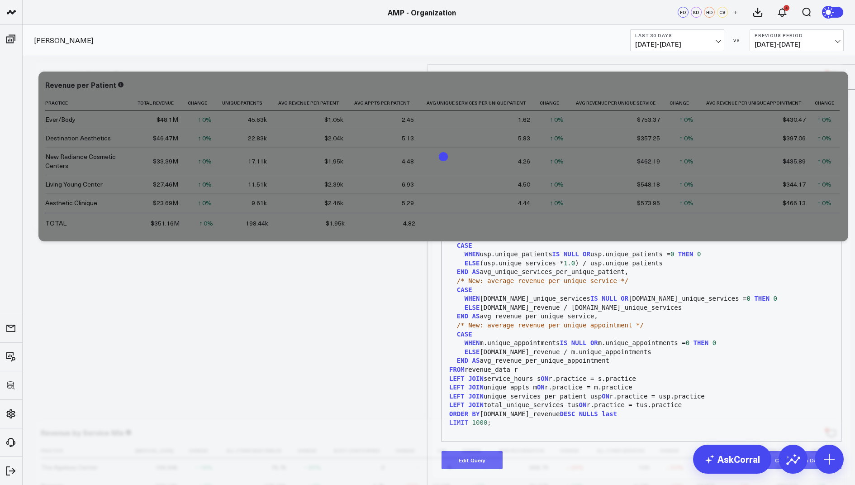
click at [840, 73] on icon at bounding box center [840, 76] width 7 height 7
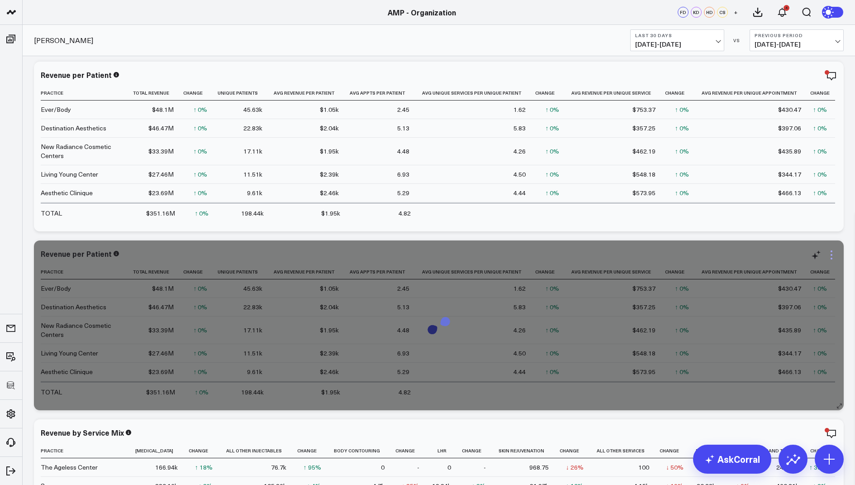
click at [833, 252] on icon at bounding box center [831, 254] width 11 height 11
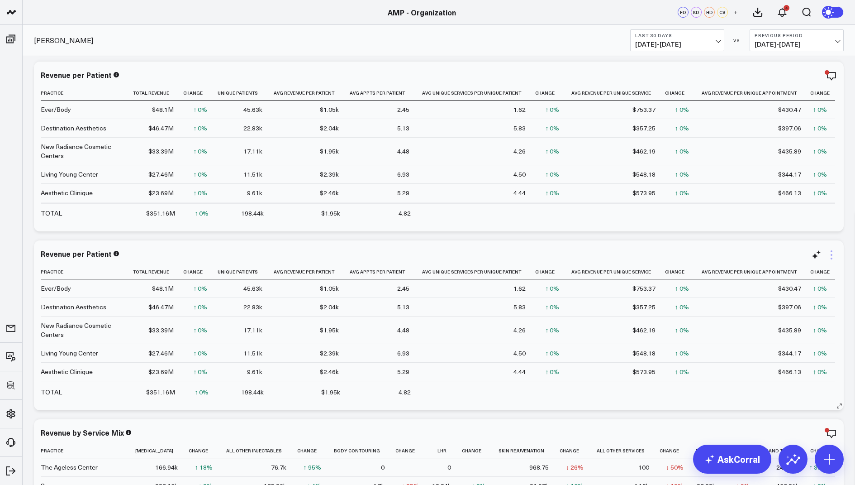
click at [831, 249] on icon at bounding box center [831, 254] width 11 height 11
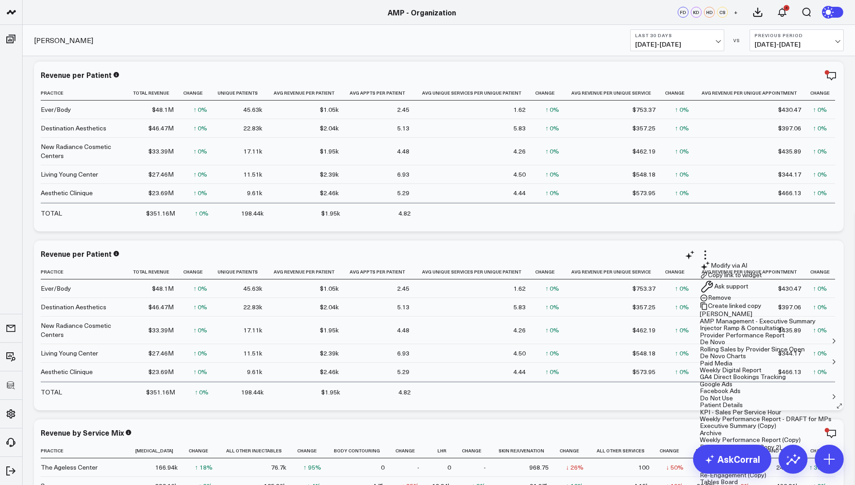
click at [731, 302] on button "Remove" at bounding box center [715, 298] width 31 height 8
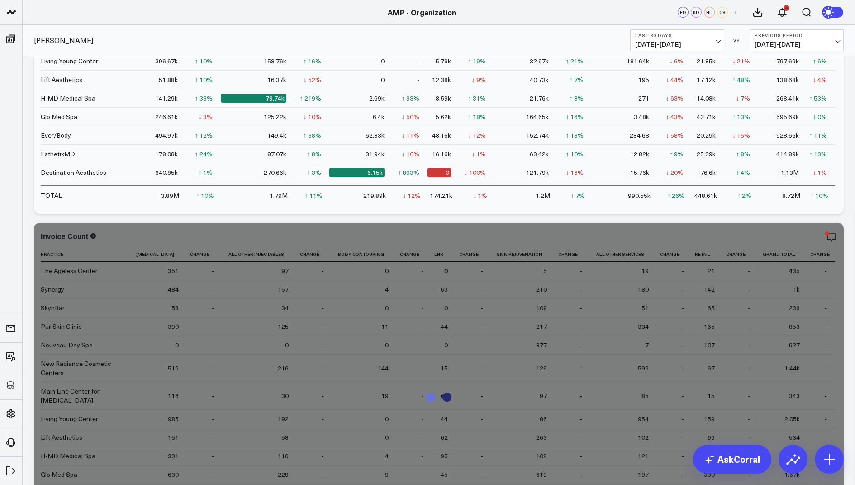
scroll to position [688, 0]
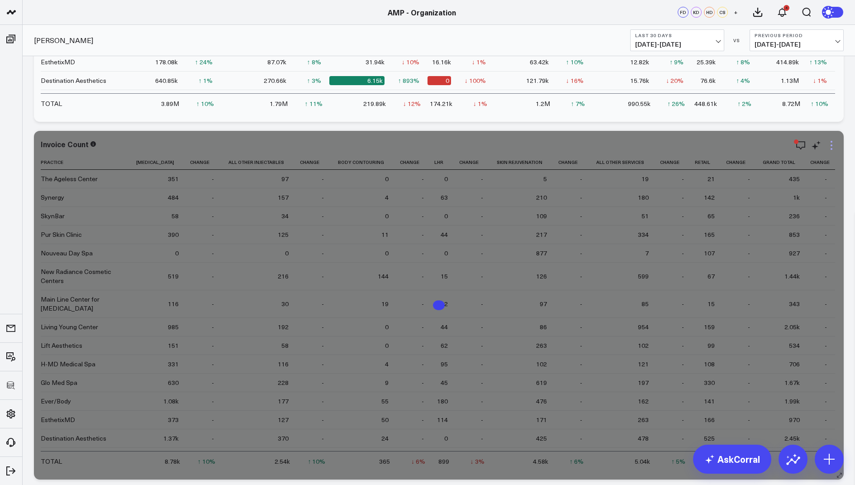
click at [835, 143] on icon at bounding box center [831, 145] width 11 height 11
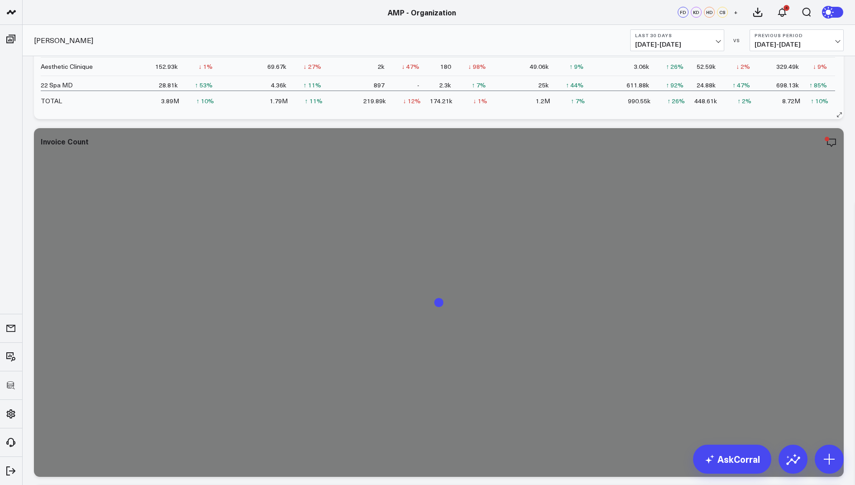
scroll to position [696, 0]
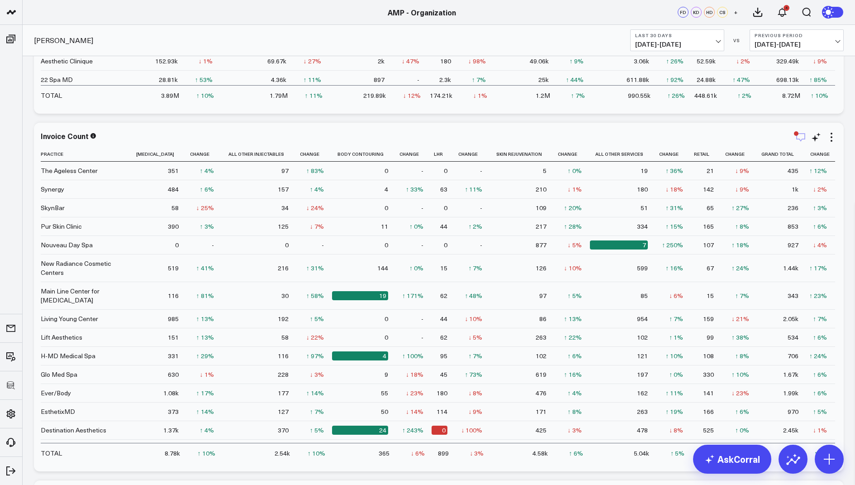
click at [802, 138] on icon "button" at bounding box center [801, 137] width 11 height 11
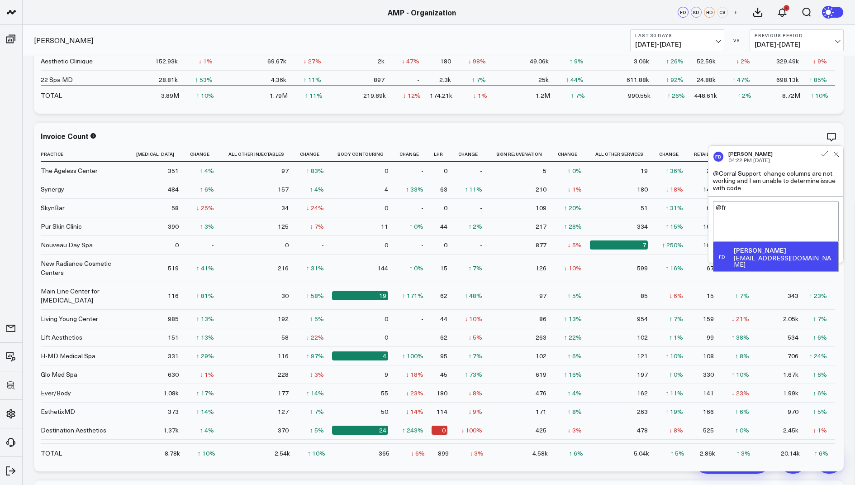
click at [807, 253] on div "FD [PERSON_NAME] [EMAIL_ADDRESS][DOMAIN_NAME]" at bounding box center [776, 256] width 125 height 29
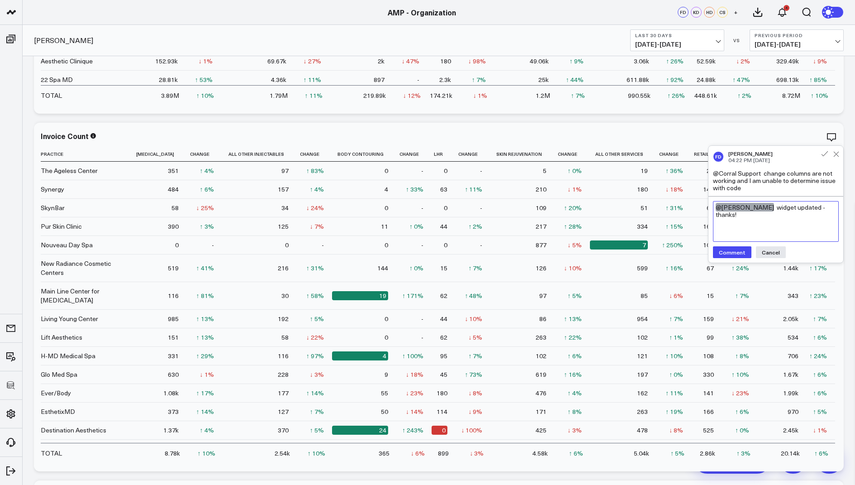
type textarea "@[PERSON_NAME] widget updated - thanks!"
click at [726, 249] on button "Comment" at bounding box center [732, 252] width 38 height 12
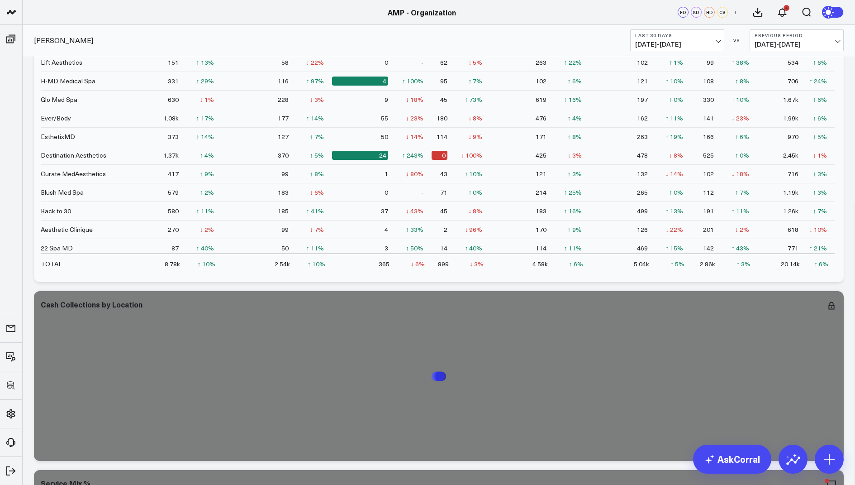
scroll to position [1109, 0]
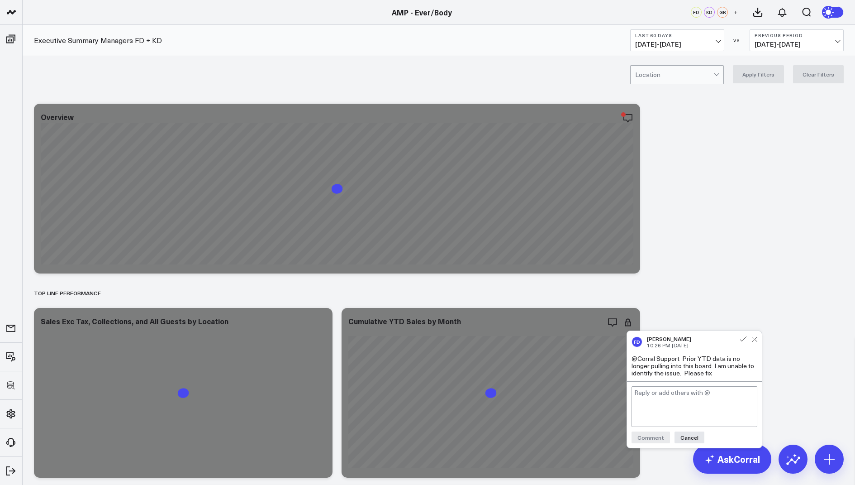
scroll to position [149, 0]
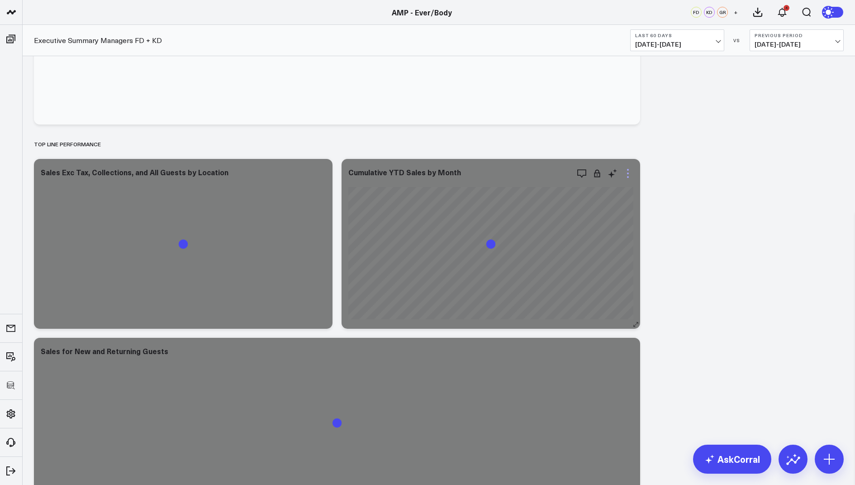
click at [627, 169] on icon at bounding box center [628, 173] width 11 height 11
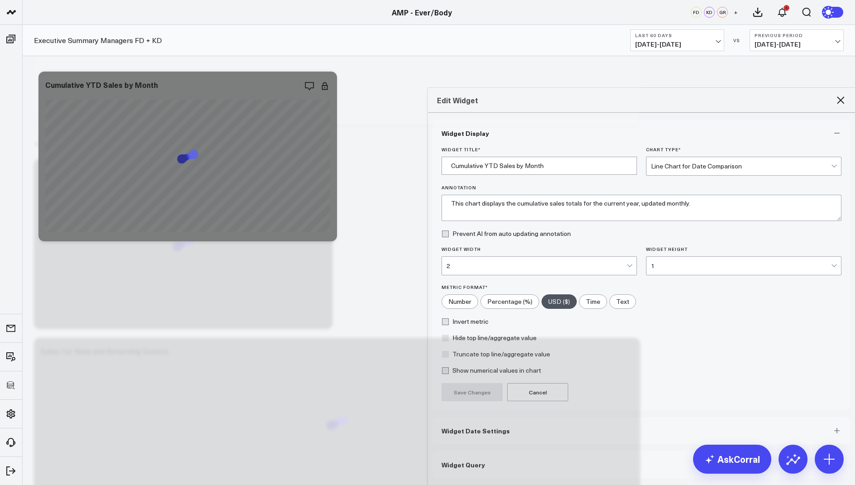
click at [458, 461] on span "Widget Query" at bounding box center [463, 464] width 43 height 7
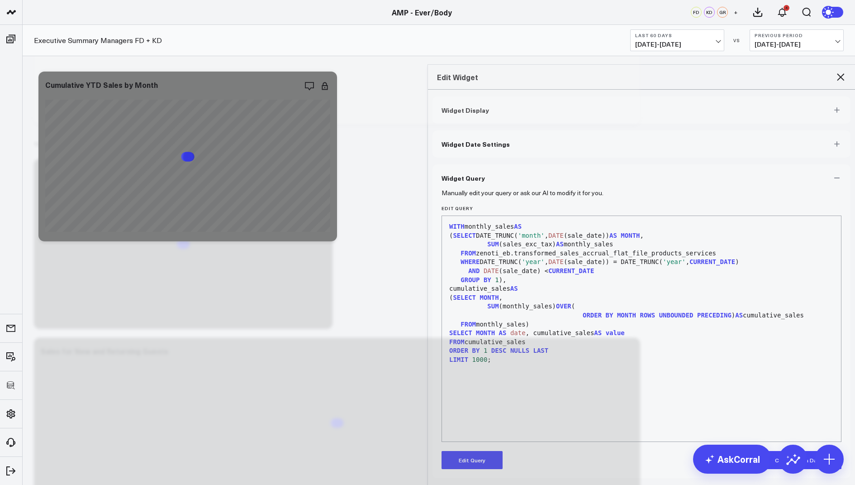
click at [837, 72] on icon at bounding box center [841, 77] width 11 height 11
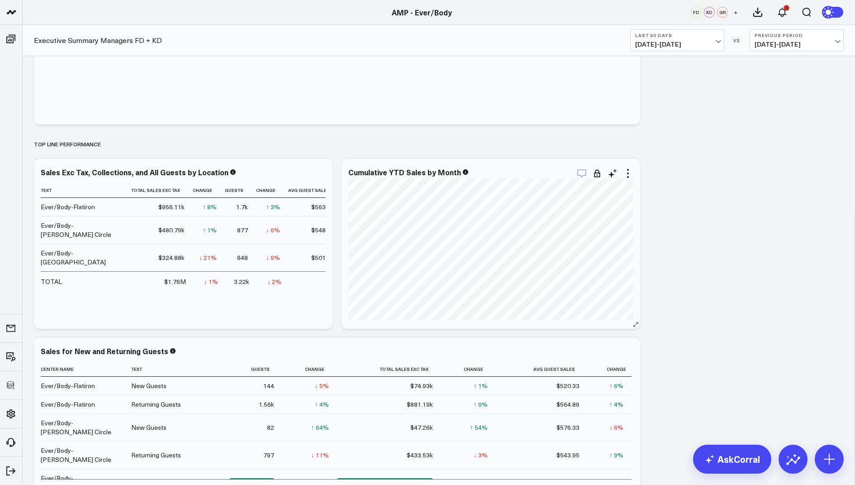
click at [583, 169] on icon "button" at bounding box center [582, 173] width 9 height 9
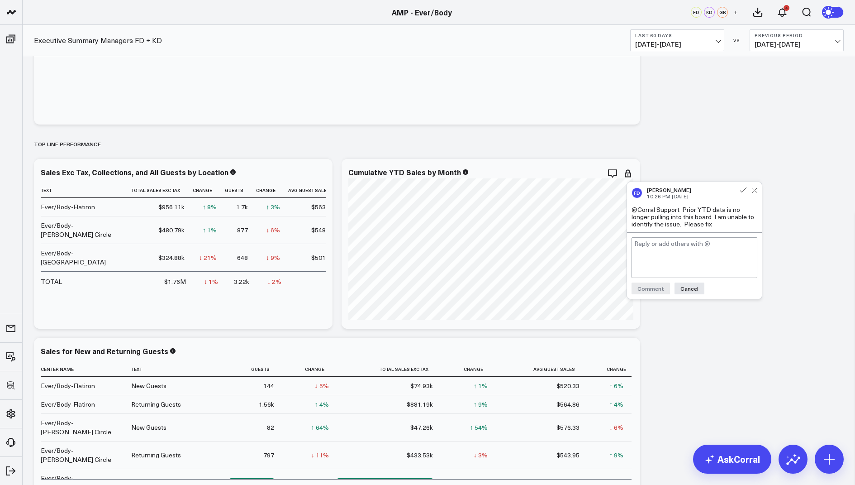
click at [658, 255] on textarea at bounding box center [695, 257] width 126 height 41
type textarea "@"
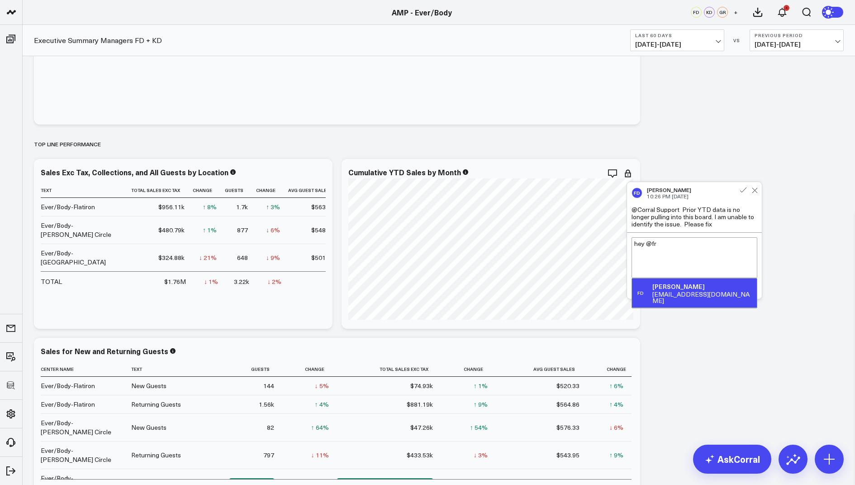
click at [705, 293] on div "fdemonte@weramp.com" at bounding box center [703, 297] width 101 height 13
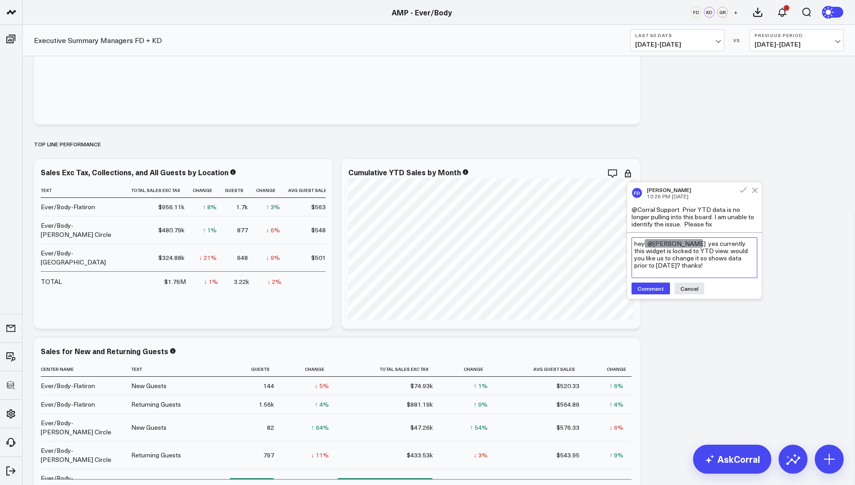
drag, startPoint x: 714, startPoint y: 268, endPoint x: 705, endPoint y: 244, distance: 25.2
click at [705, 244] on textarea "hey @Francis DeMonte yes currently this widget is locked to YTD view. would you…" at bounding box center [695, 257] width 126 height 41
paste textarea "Yes, this widget is currently locked to YTD view. Would you like us to update i…"
type textarea "hey @Francis DeMonte Yes, this widget is currently locked to YTD view. Would yo…"
click at [649, 289] on button "Comment" at bounding box center [651, 288] width 38 height 12
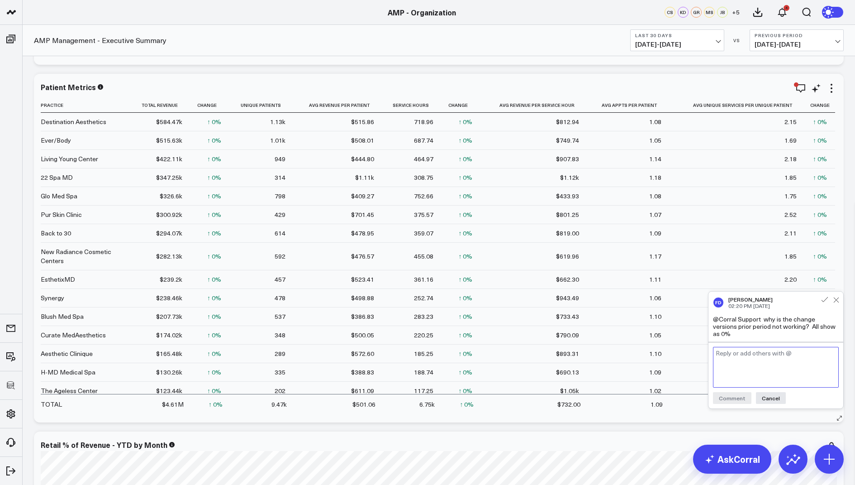
scroll to position [2222, 0]
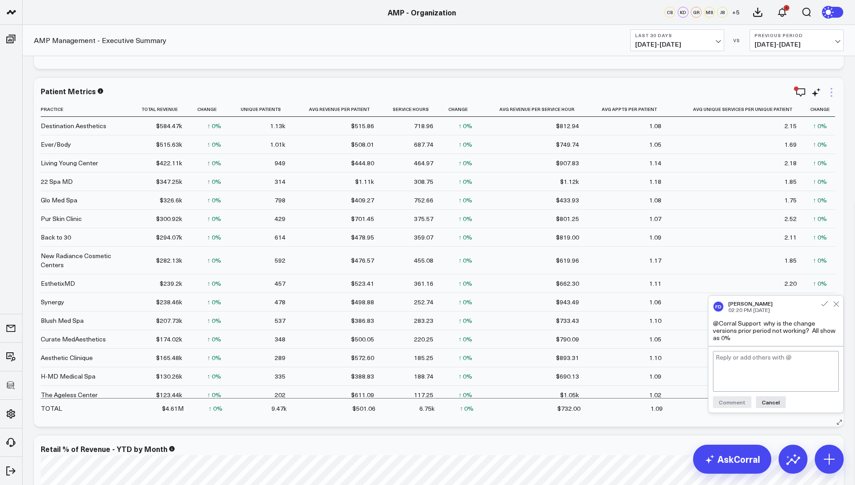
click at [833, 91] on icon at bounding box center [831, 92] width 11 height 11
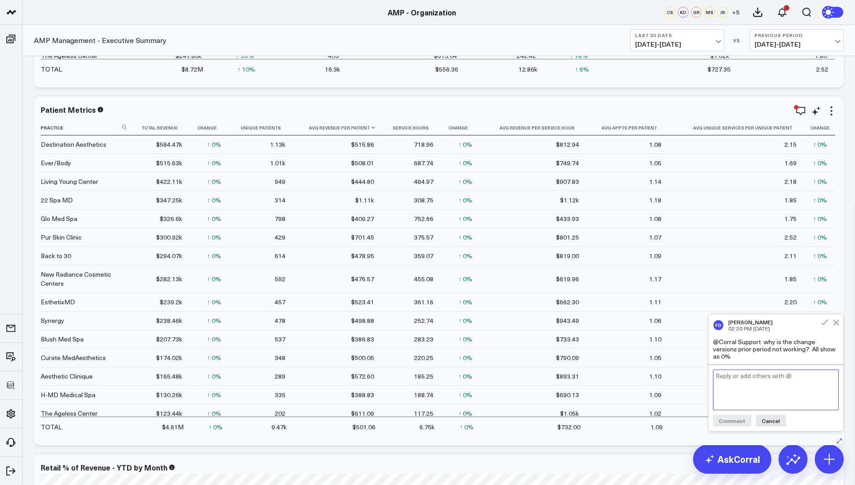
scroll to position [2181, 0]
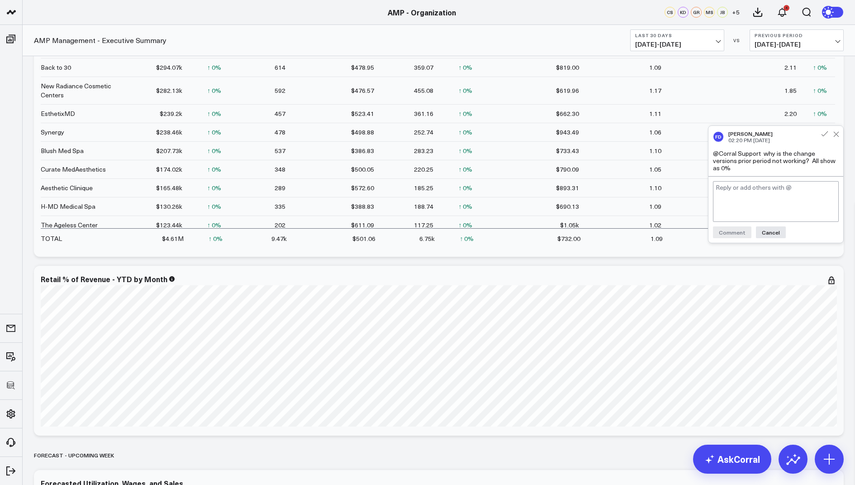
scroll to position [2202, 0]
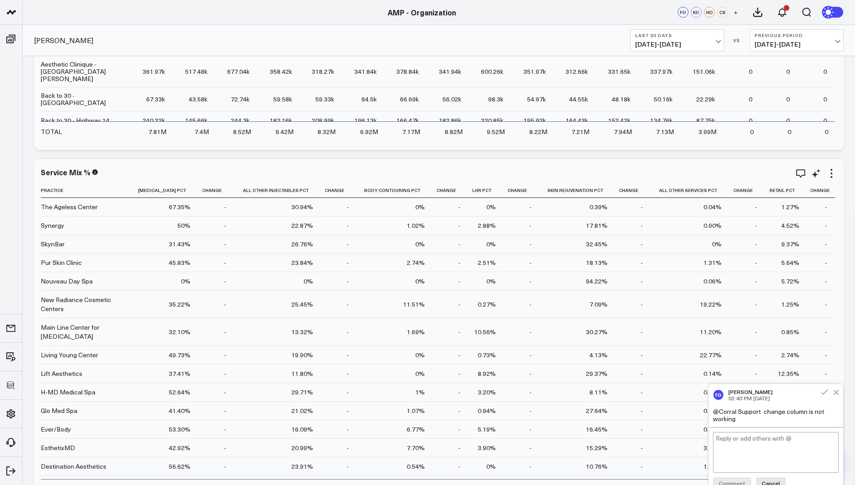
scroll to position [37, 0]
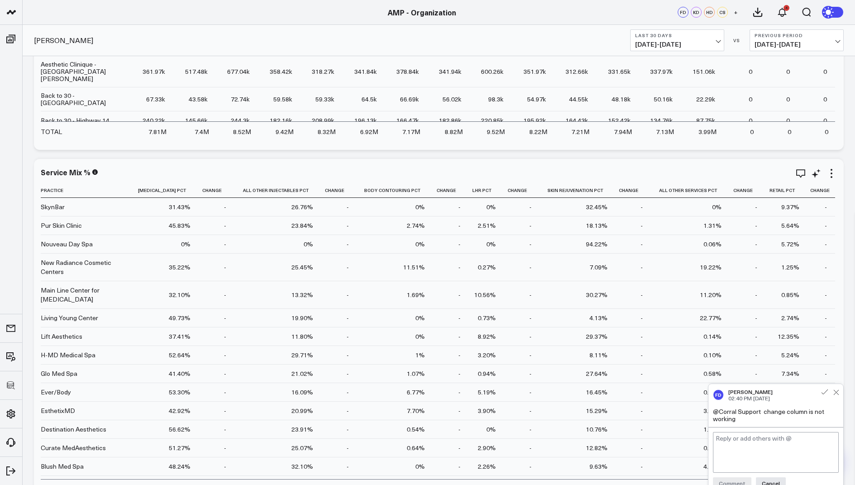
click at [837, 172] on div "Service Mix % Practice Neurotoxin Pct Change All Other Injectables Pct Change B…" at bounding box center [439, 333] width 810 height 349
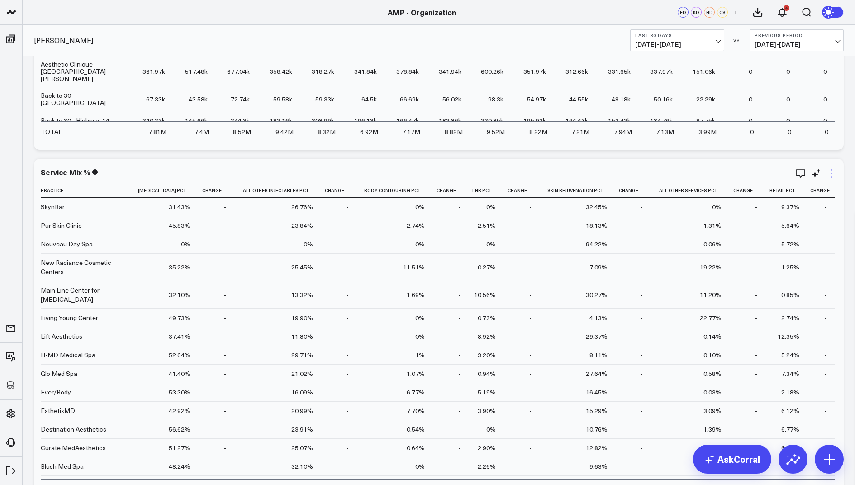
click at [835, 172] on icon at bounding box center [831, 173] width 11 height 11
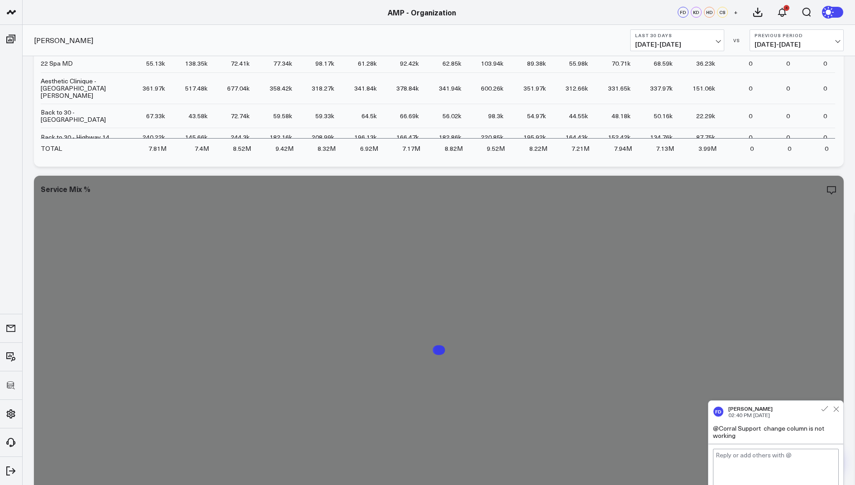
scroll to position [1235, 0]
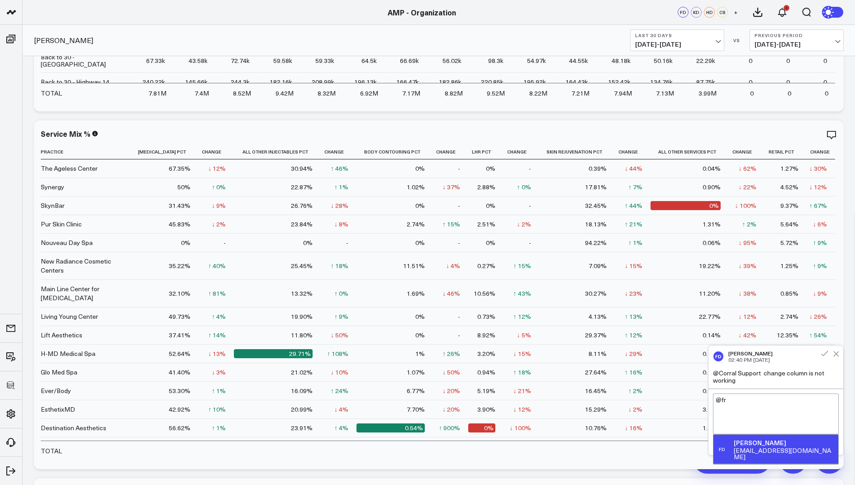
click at [797, 447] on div "fdemonte@weramp.com" at bounding box center [784, 453] width 101 height 13
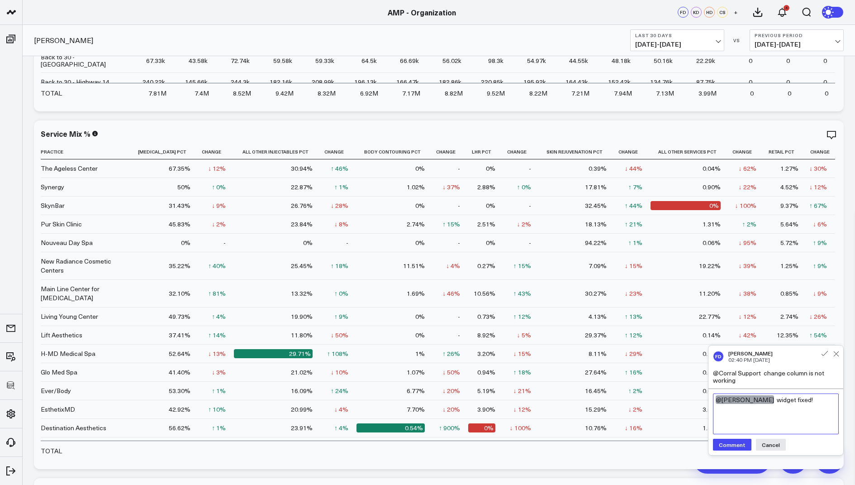
paste textarea "I apologize for the row-level change percentage issue, Francis. Some AI-generat…"
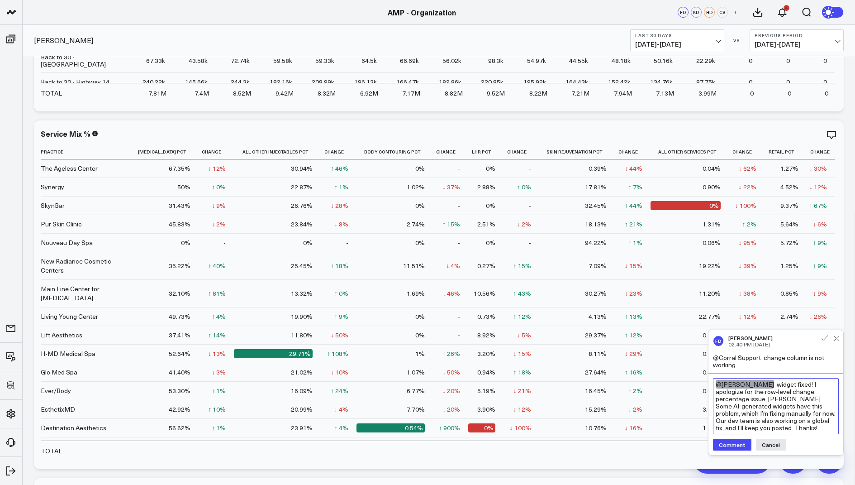
click at [811, 385] on textarea "@Francis DeMonte widget fixed! I apologize for the row-level change percentage …" at bounding box center [776, 406] width 126 height 56
click at [717, 393] on textarea "@Francis DeMonte widget fixed! I apologize for the row-level change percentage …" at bounding box center [776, 406] width 126 height 56
type textarea "@Francis DeMonte widget fixed! We apologize for the row-level change percentage…"
click at [731, 444] on button "Comment" at bounding box center [732, 445] width 38 height 12
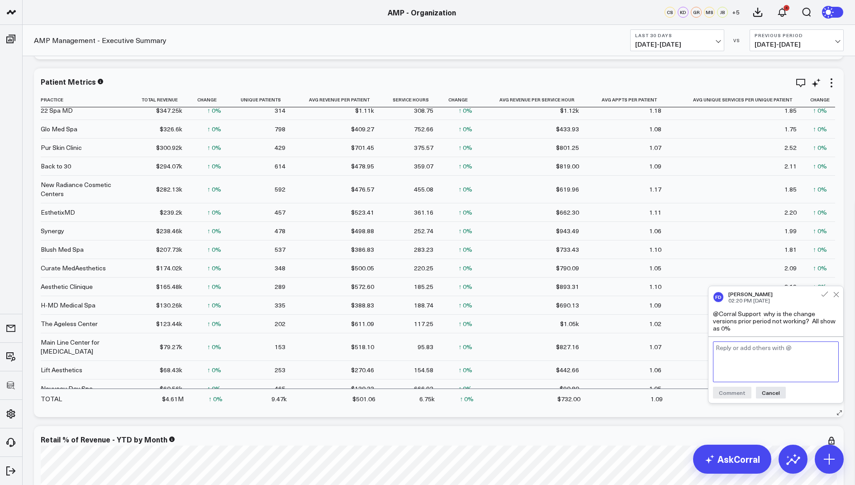
scroll to position [2403, 0]
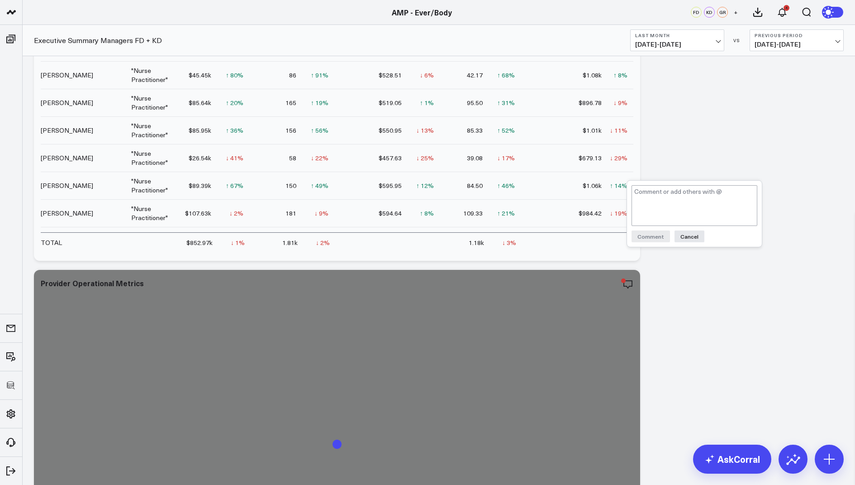
scroll to position [1582, 0]
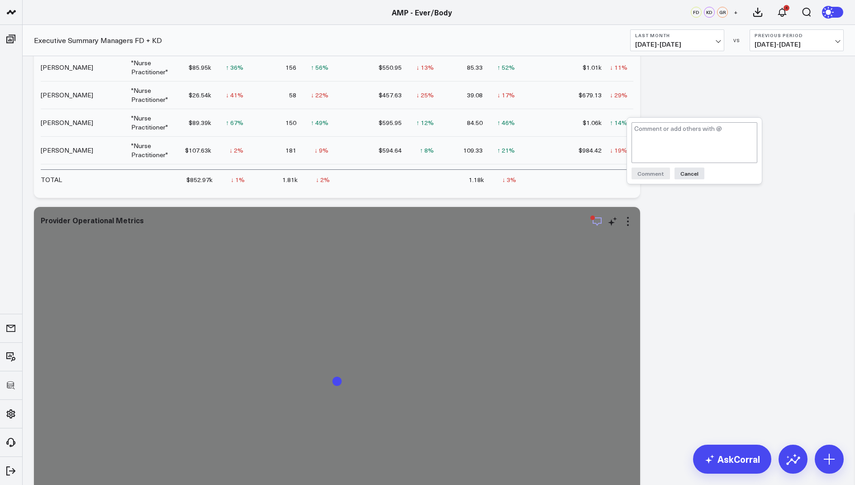
click at [595, 220] on icon "button" at bounding box center [597, 221] width 11 height 11
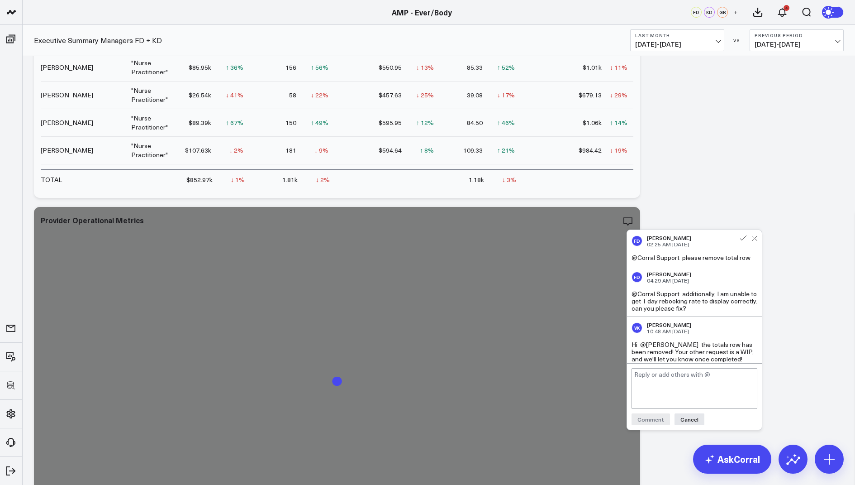
scroll to position [3, 0]
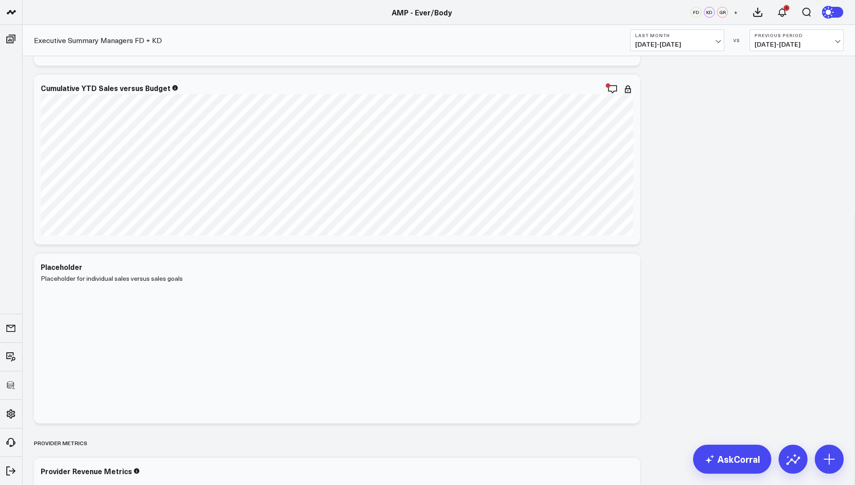
scroll to position [959, 0]
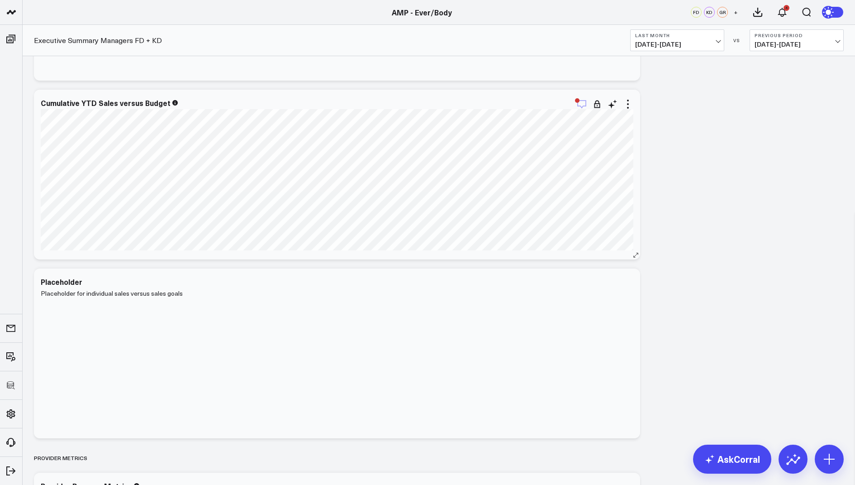
click at [579, 103] on icon "button" at bounding box center [582, 104] width 11 height 11
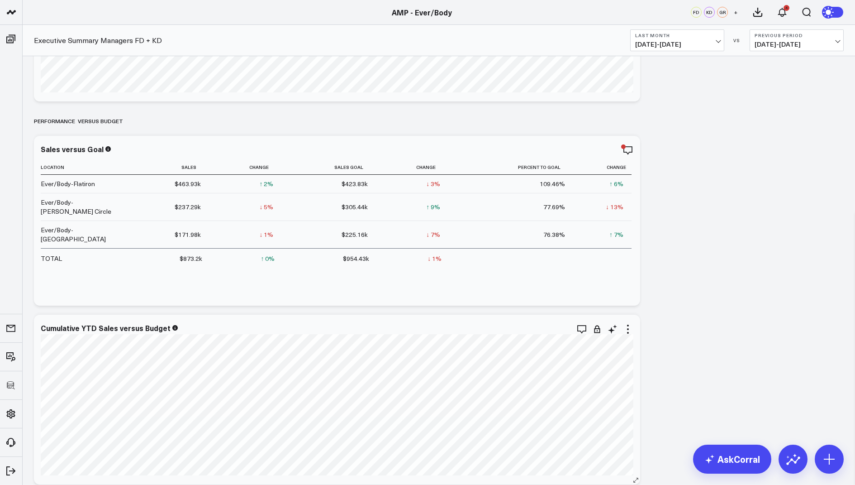
scroll to position [688, 0]
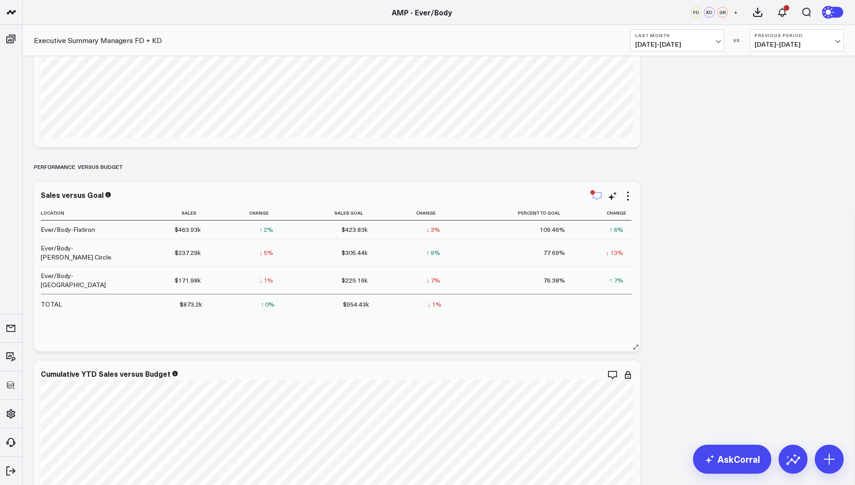
click at [594, 193] on icon "button" at bounding box center [597, 196] width 11 height 11
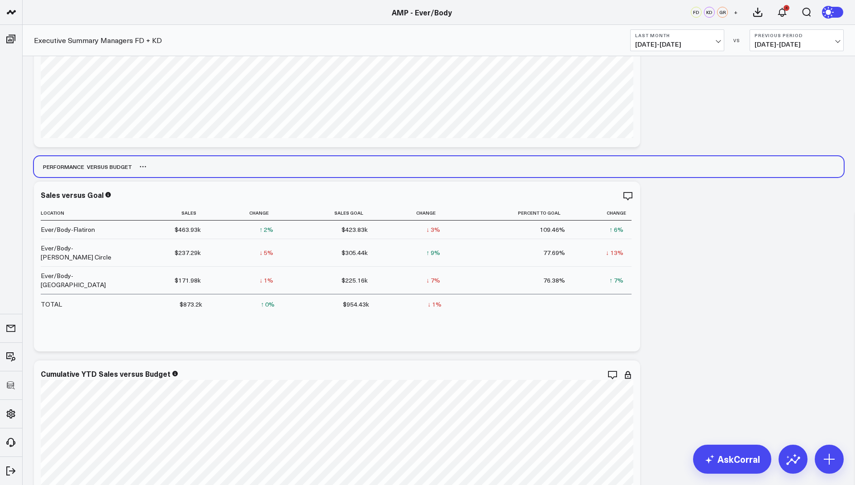
click at [756, 156] on div "PERFORMANCE VERSUS BUDGET" at bounding box center [439, 166] width 810 height 21
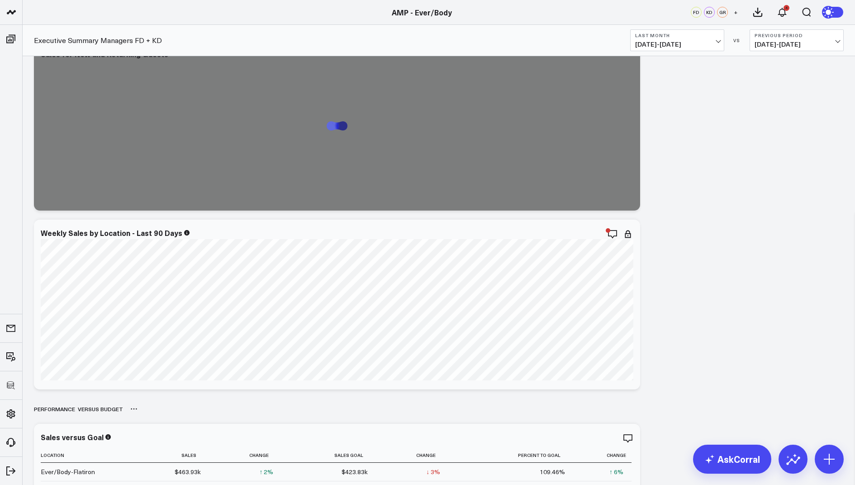
scroll to position [451, 0]
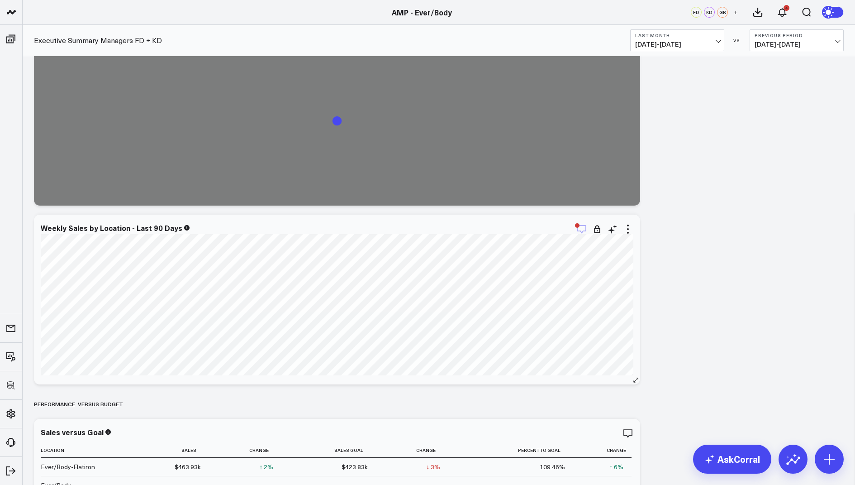
click at [585, 227] on icon "button" at bounding box center [582, 229] width 11 height 11
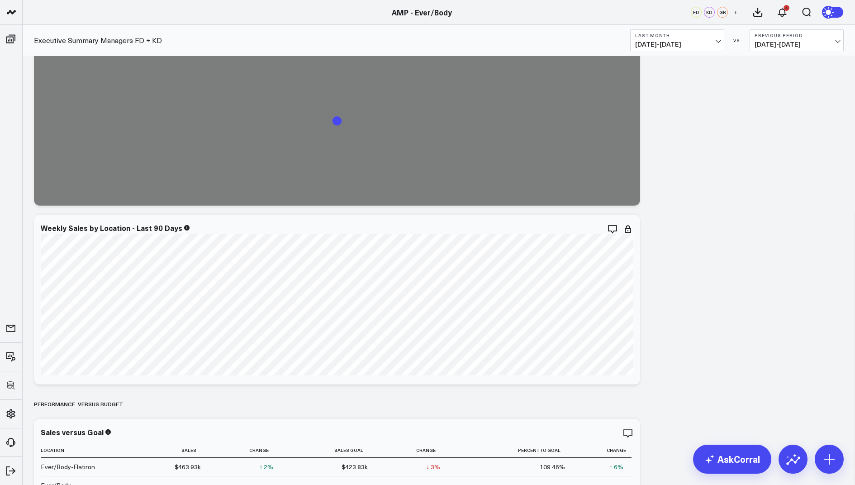
scroll to position [43, 0]
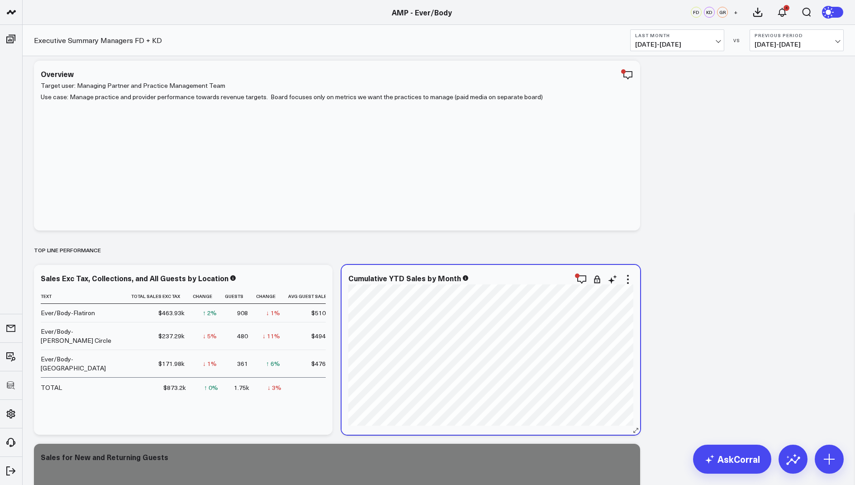
click at [576, 278] on div "Cumulative YTD Sales by Month" at bounding box center [491, 278] width 285 height 8
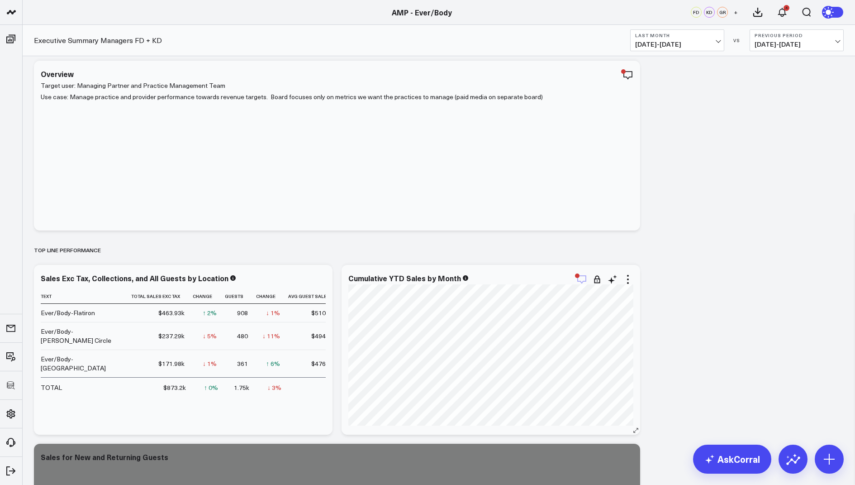
click at [584, 278] on icon "button" at bounding box center [582, 279] width 11 height 11
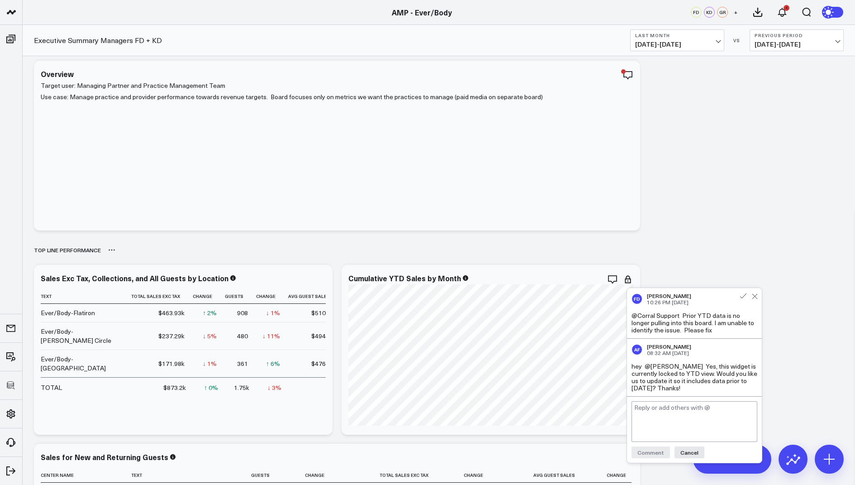
scroll to position [0, 0]
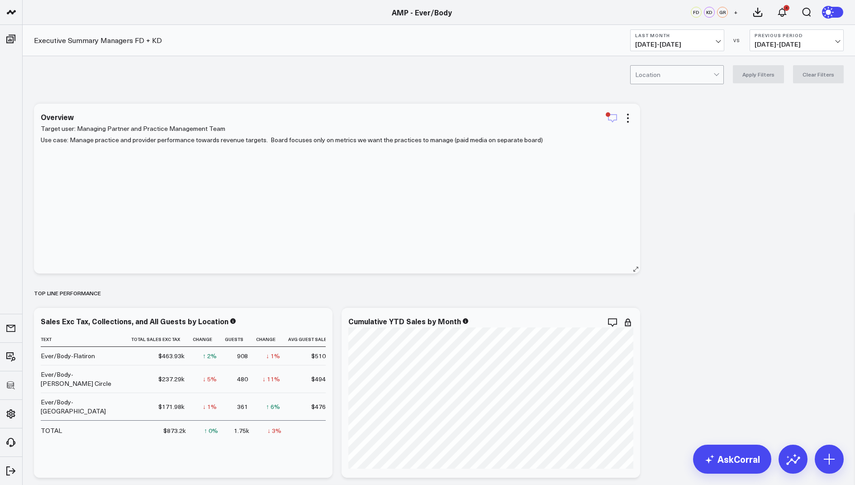
click at [611, 118] on icon "button" at bounding box center [612, 118] width 11 height 11
click at [713, 72] on div at bounding box center [674, 75] width 78 height 18
click at [624, 118] on icon at bounding box center [628, 118] width 11 height 11
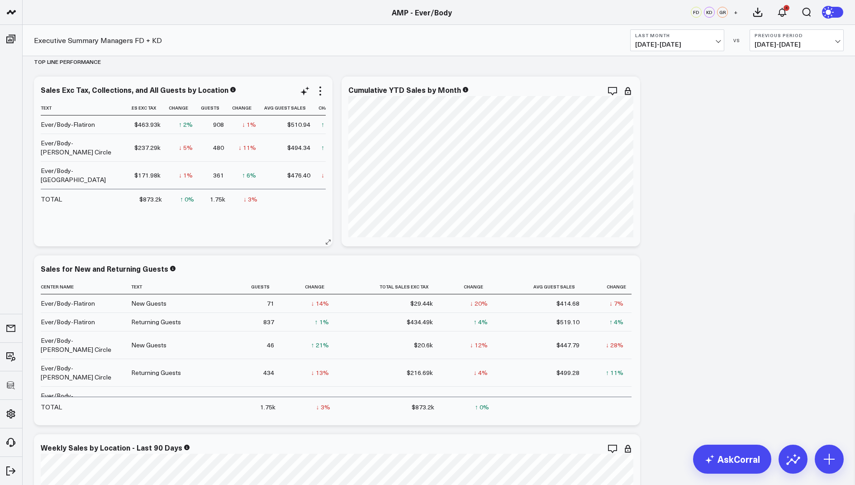
scroll to position [0, 38]
click at [321, 91] on icon at bounding box center [320, 91] width 11 height 11
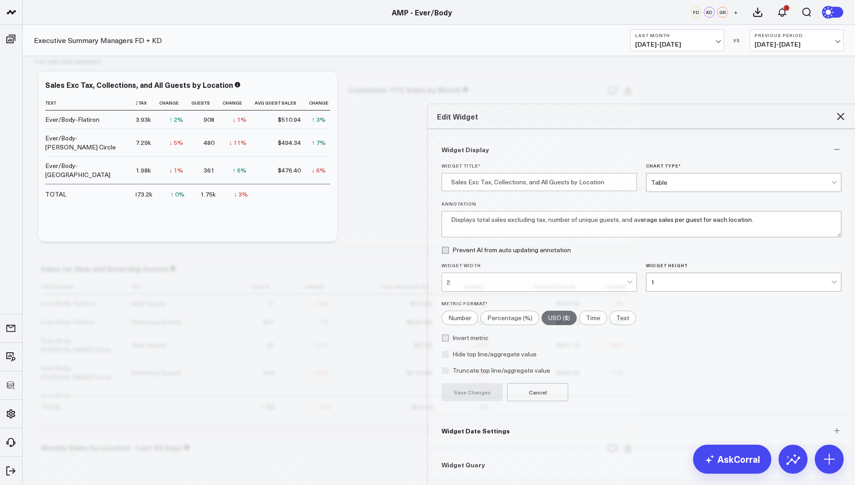
click at [475, 451] on button "Widget Query" at bounding box center [642, 464] width 418 height 27
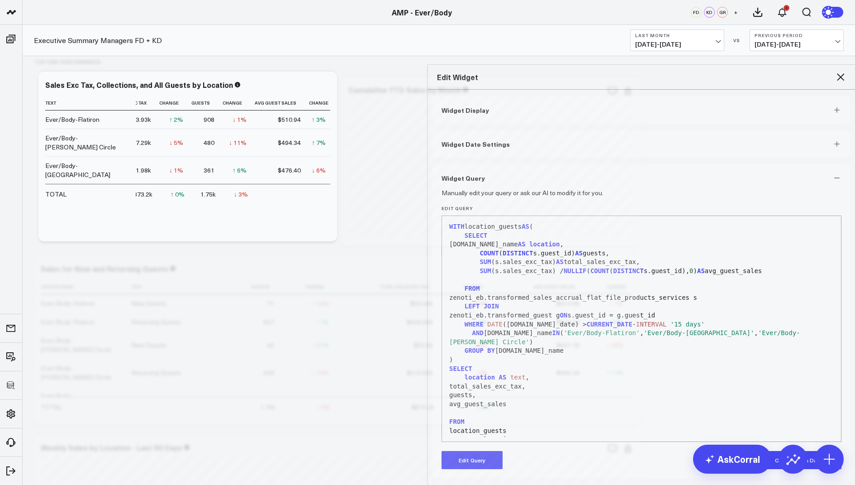
scroll to position [9, 0]
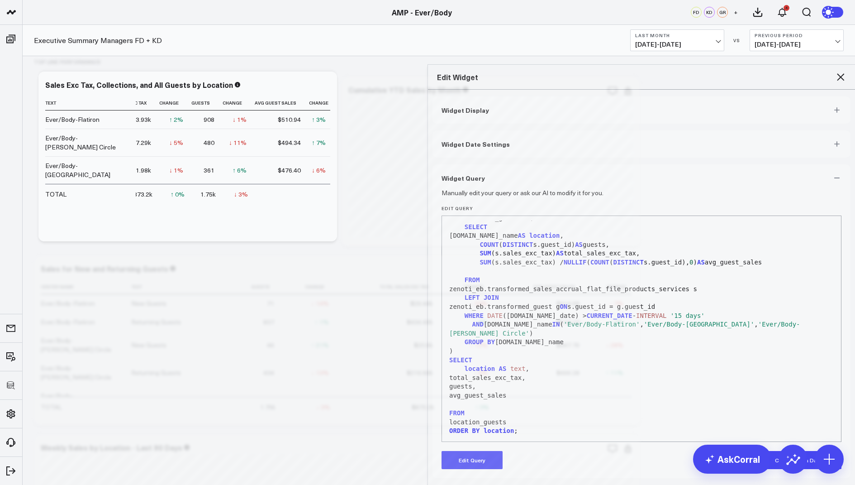
click at [840, 73] on icon at bounding box center [840, 76] width 7 height 7
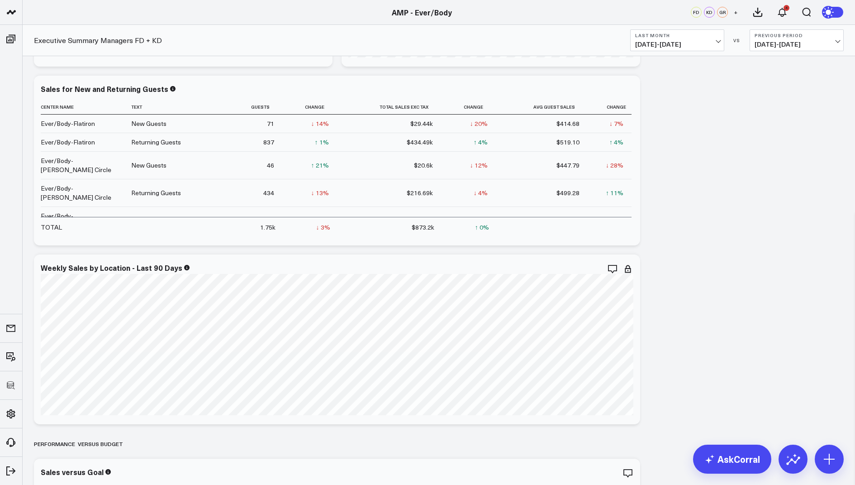
scroll to position [440, 0]
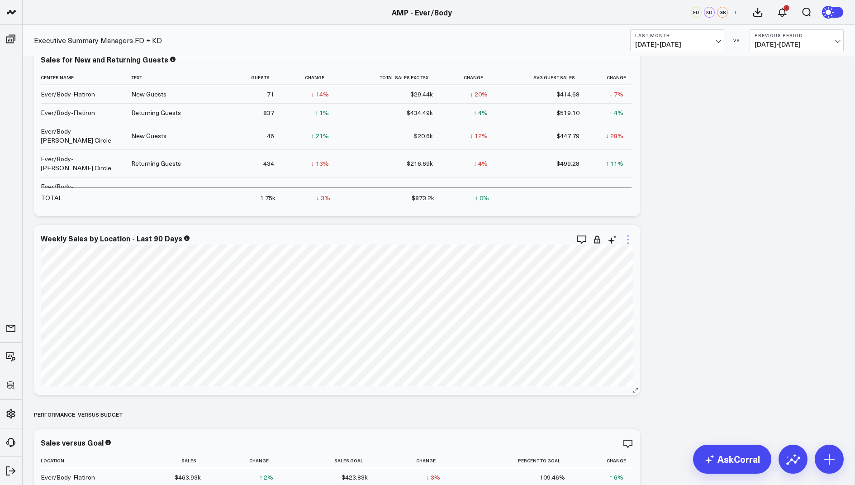
click at [632, 234] on icon at bounding box center [628, 239] width 11 height 11
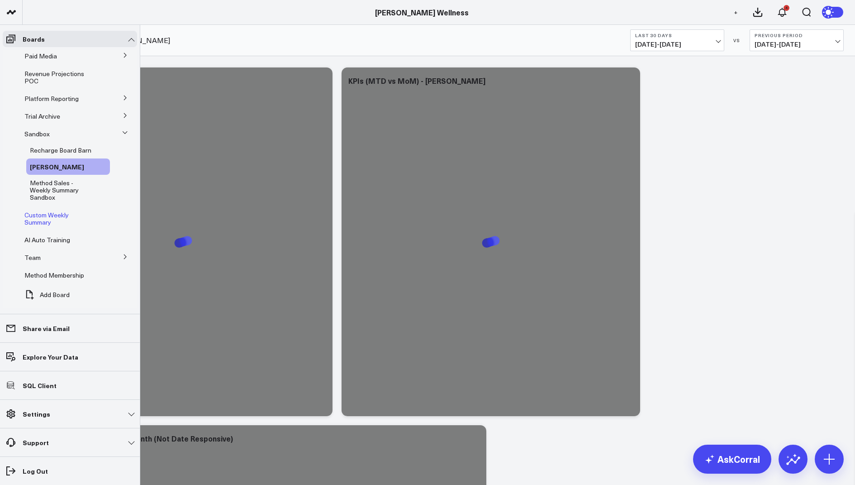
scroll to position [80, 0]
click at [57, 271] on span "Method Membership" at bounding box center [54, 275] width 60 height 9
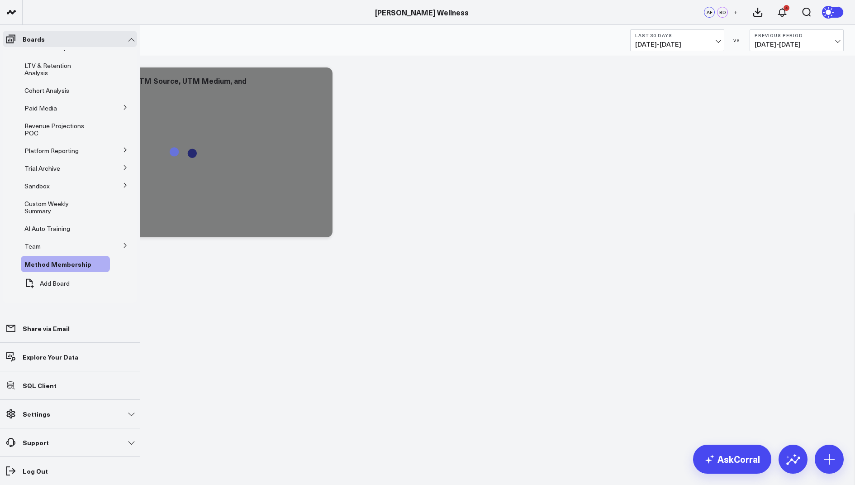
scroll to position [24, 0]
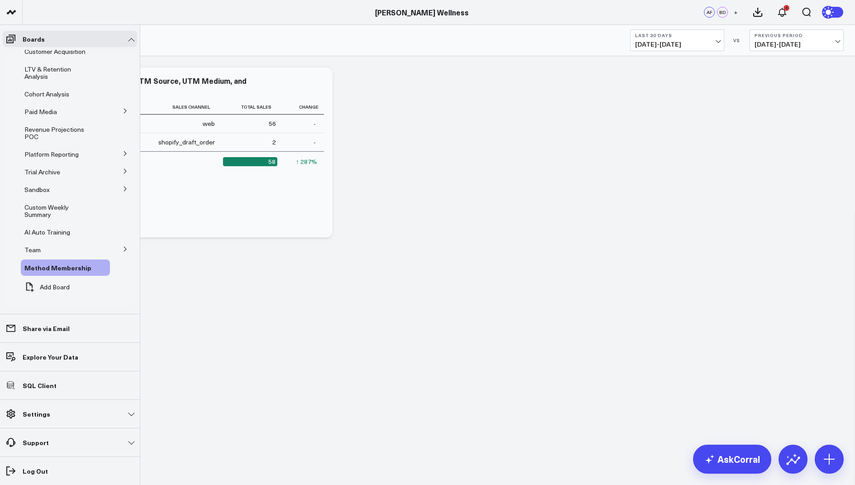
click at [115, 188] on button at bounding box center [126, 188] width 24 height 14
click at [65, 243] on span "Method Sales - Weekly Summary Sandbox" at bounding box center [54, 245] width 49 height 23
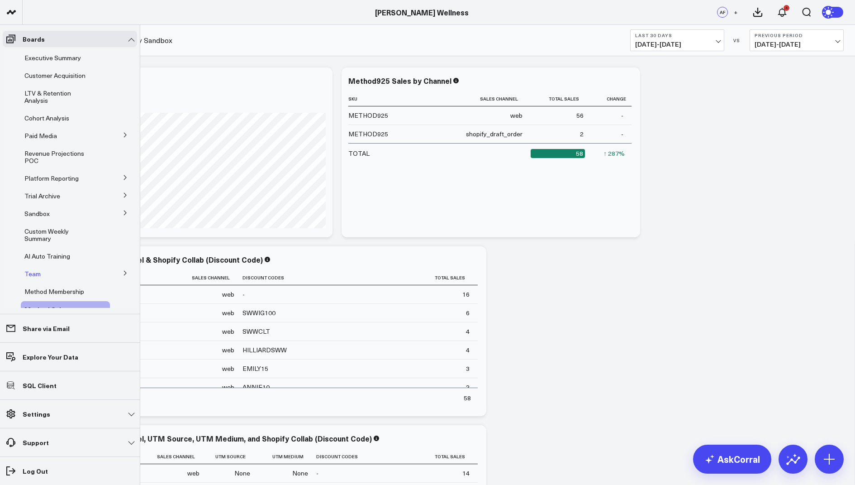
scroll to position [49, 0]
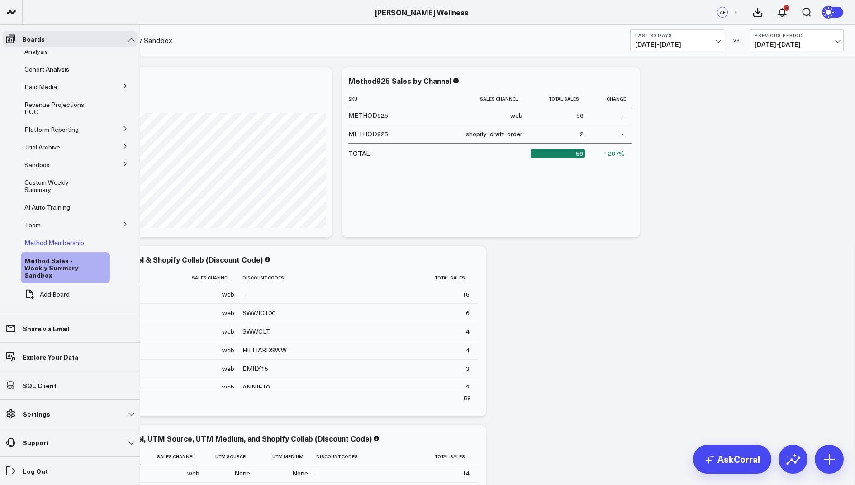
click at [62, 244] on span "Method Membership" at bounding box center [54, 242] width 60 height 9
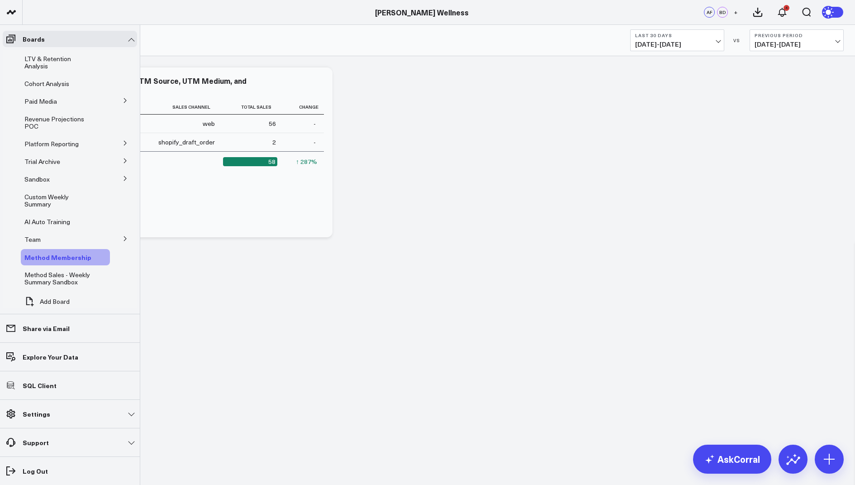
scroll to position [27, 0]
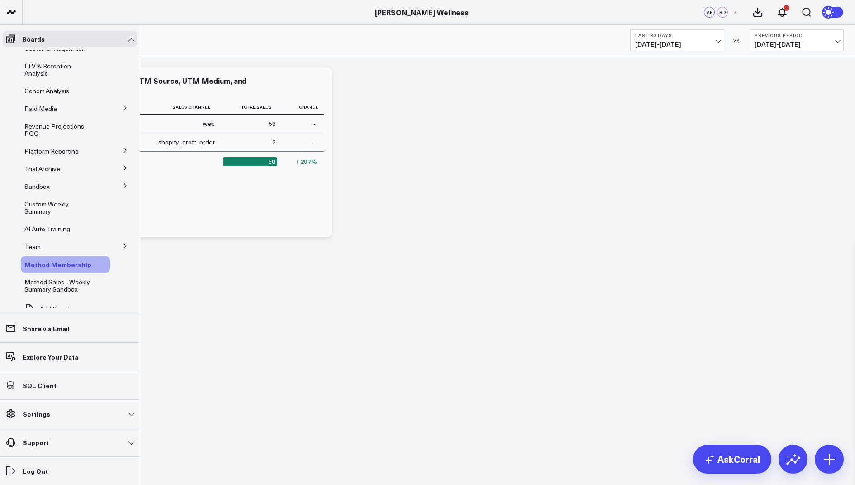
click at [97, 265] on icon at bounding box center [102, 264] width 11 height 11
click at [143, 329] on button "Delete Board" at bounding box center [138, 339] width 76 height 20
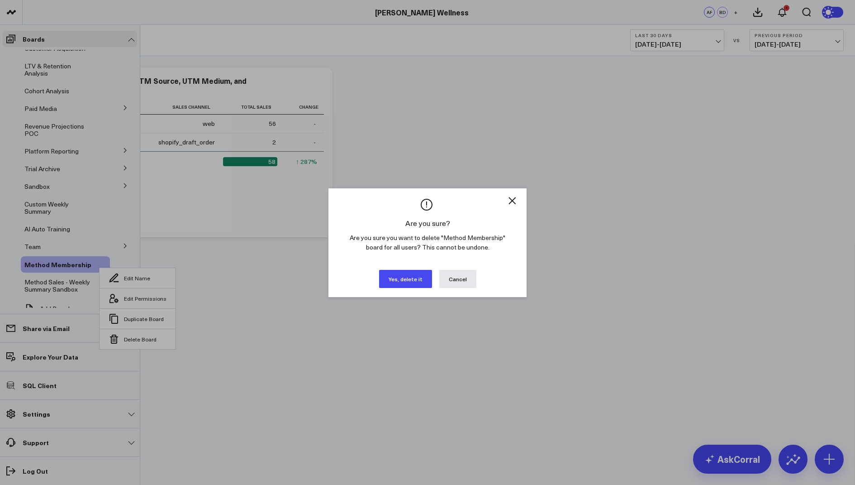
click at [396, 272] on button "Yes, delete it" at bounding box center [405, 279] width 53 height 18
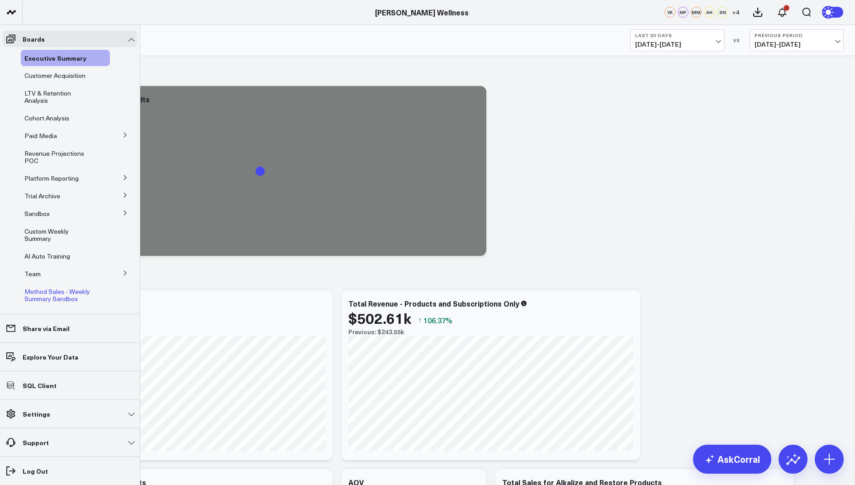
scroll to position [31, 0]
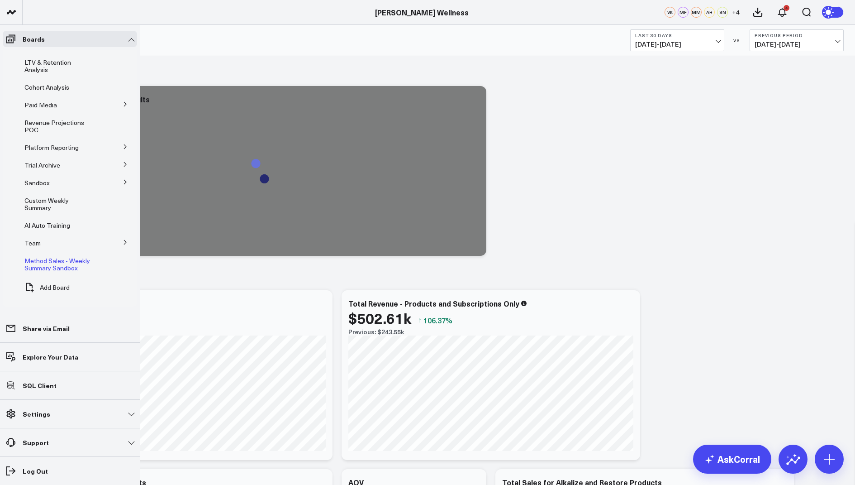
click at [101, 259] on icon at bounding box center [104, 264] width 11 height 11
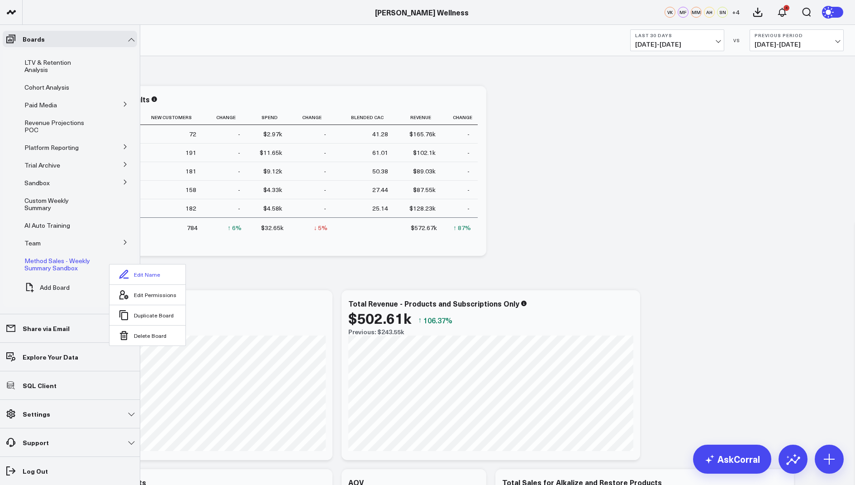
click at [136, 273] on button "Edit Name" at bounding box center [148, 274] width 76 height 20
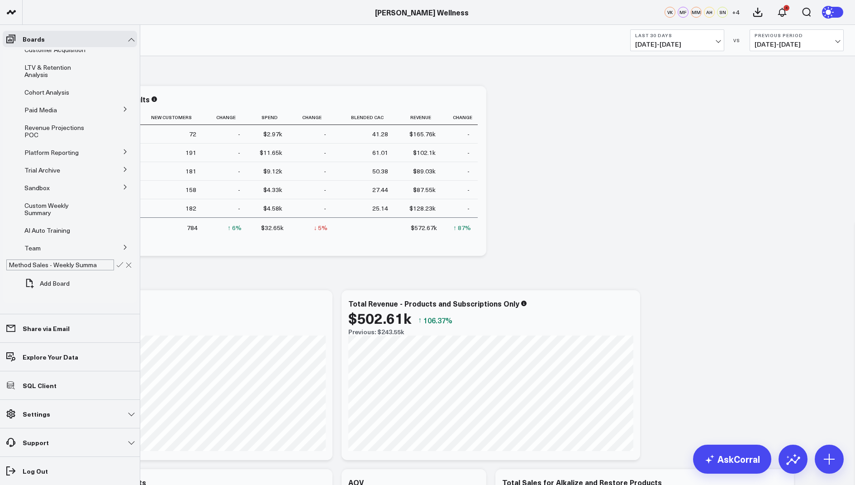
scroll to position [22, 0]
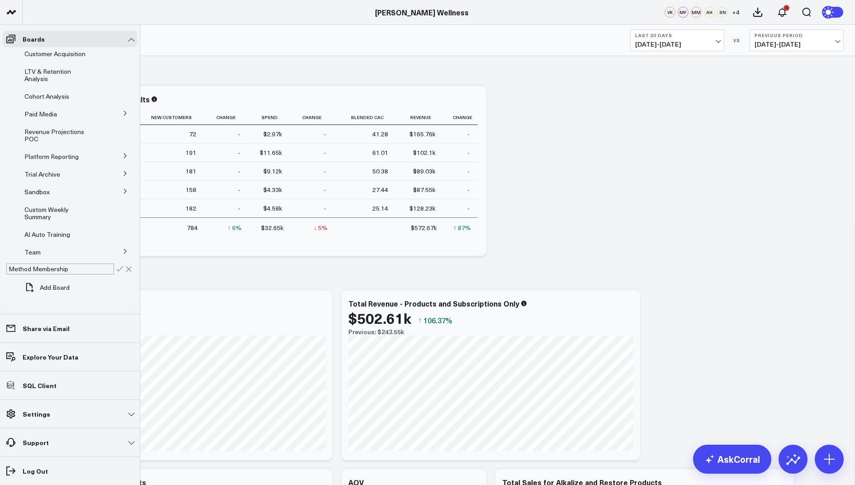
click at [90, 267] on div "Method Membership" at bounding box center [60, 268] width 108 height 11
click at [116, 267] on icon at bounding box center [120, 269] width 8 height 8
click at [67, 192] on span "Method Performance" at bounding box center [55, 191] width 62 height 9
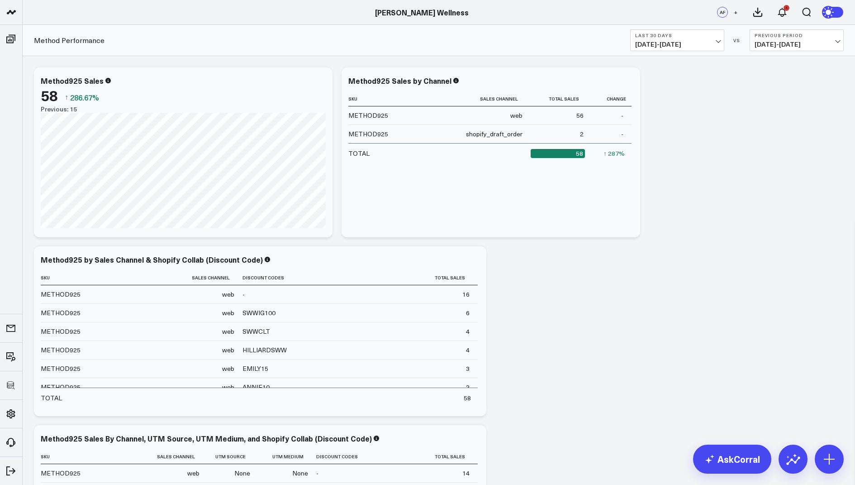
click at [733, 11] on button "+" at bounding box center [736, 12] width 11 height 11
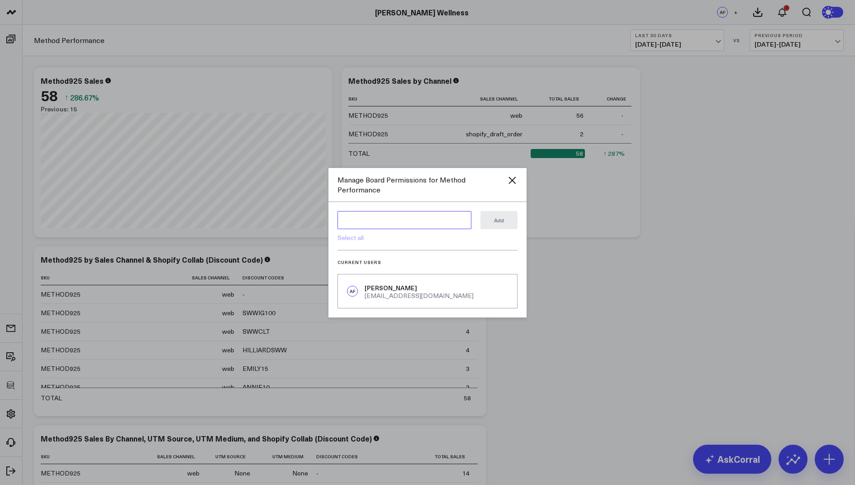
click at [359, 223] on textarea at bounding box center [405, 220] width 134 height 18
click at [354, 239] on link "Select all" at bounding box center [351, 237] width 26 height 9
type textarea "@Corral Support @[PERSON_NAME] @[PERSON_NAME] @[PERSON_NAME] @[PERSON_NAME] @[P…"
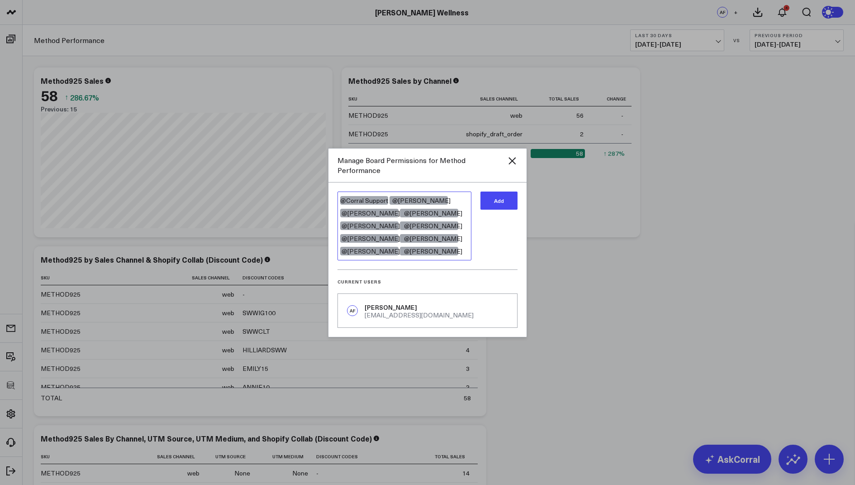
click at [396, 238] on textarea "@Corral Support @[PERSON_NAME] @[PERSON_NAME] @[PERSON_NAME] @[PERSON_NAME] @[P…" at bounding box center [405, 225] width 134 height 69
click at [469, 239] on textarea "@Corral Support @[PERSON_NAME] @[PERSON_NAME] @[PERSON_NAME] @[PERSON_NAME] @[P…" at bounding box center [405, 225] width 134 height 69
click at [502, 201] on button "Add" at bounding box center [499, 200] width 37 height 18
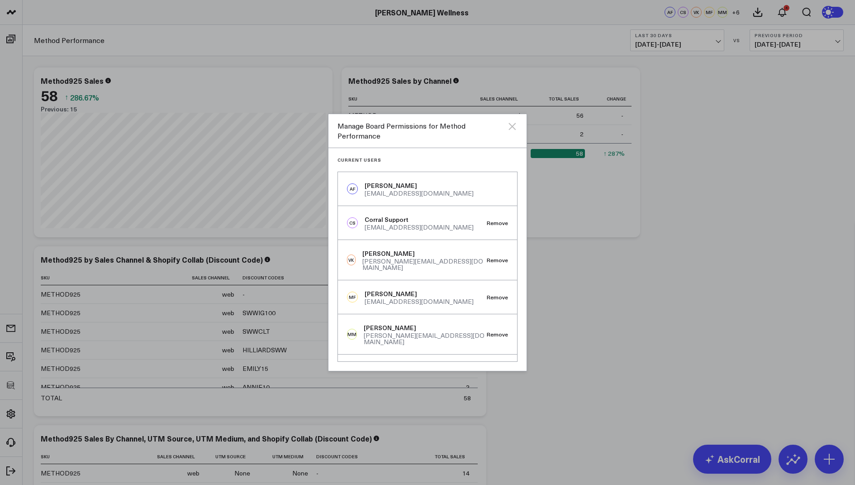
click at [510, 129] on icon "Close" at bounding box center [512, 126] width 7 height 7
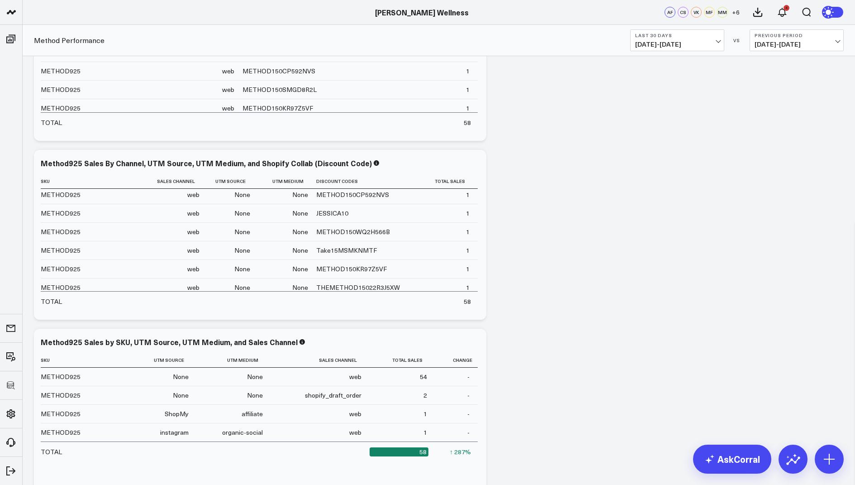
scroll to position [347, 0]
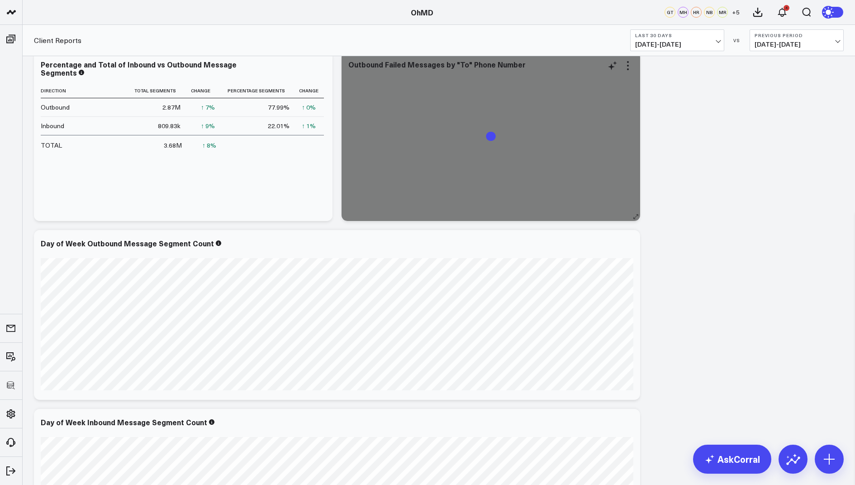
scroll to position [959, 0]
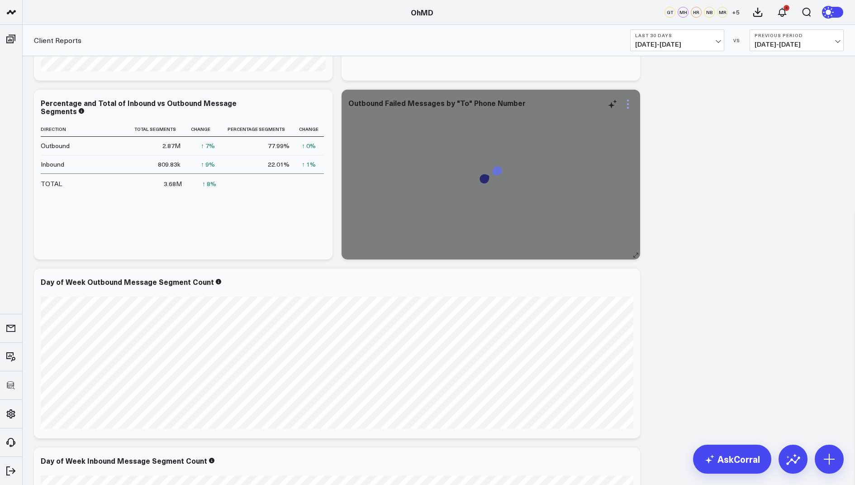
click at [630, 105] on icon at bounding box center [628, 104] width 11 height 11
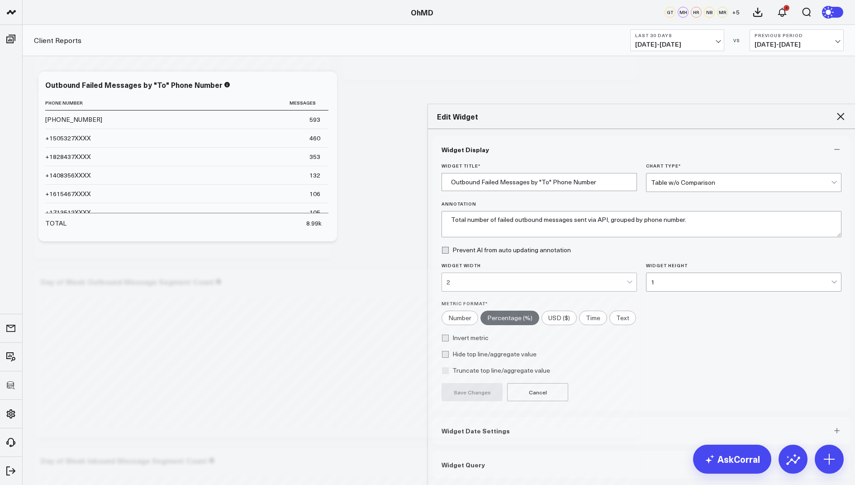
click at [442, 451] on button "Widget Query" at bounding box center [642, 464] width 418 height 27
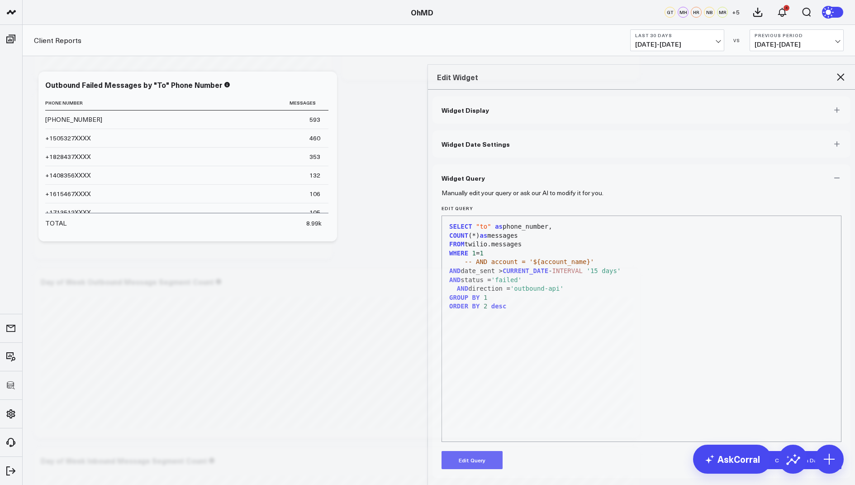
click at [841, 73] on icon at bounding box center [840, 76] width 7 height 7
